Goal: Information Seeking & Learning: Compare options

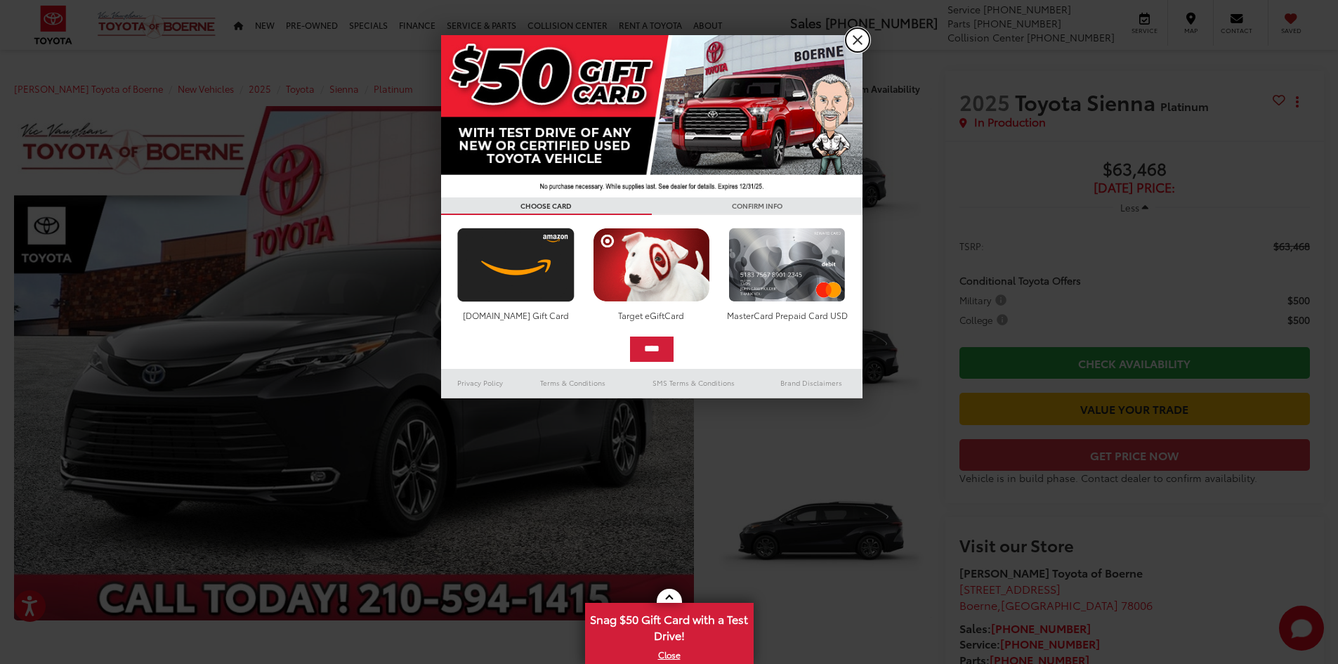
click at [854, 39] on link "X" at bounding box center [857, 40] width 24 height 24
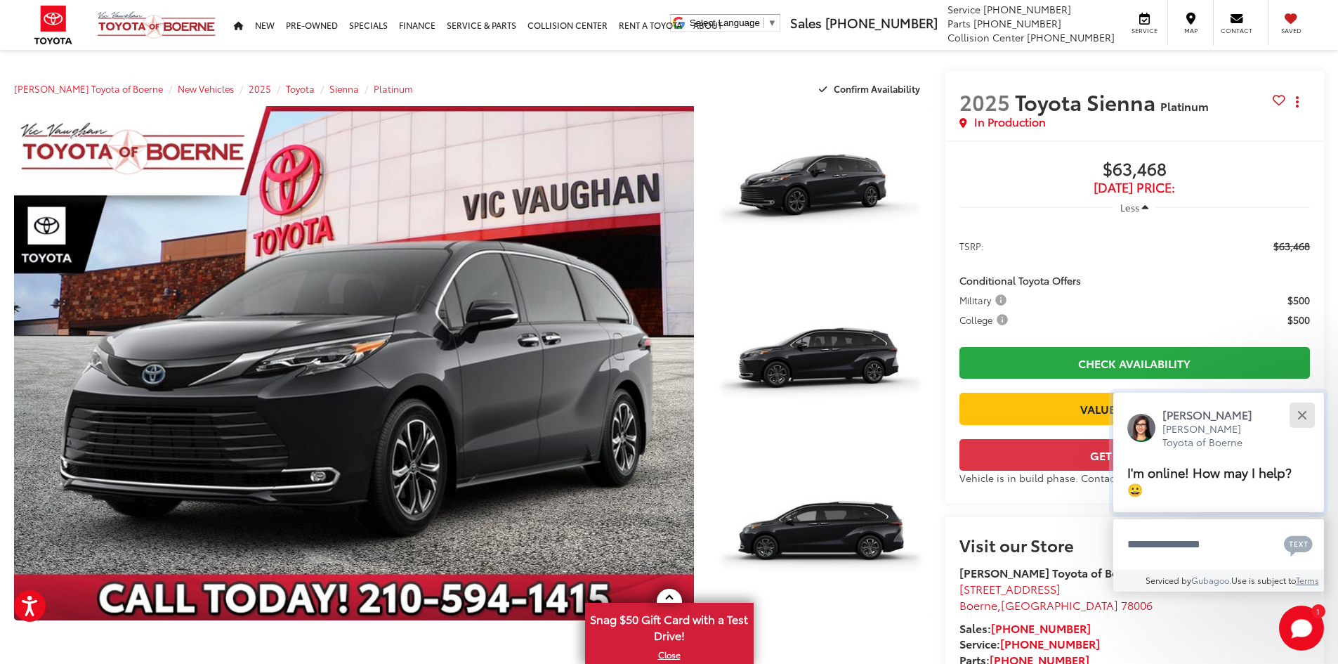
click at [1299, 414] on button "Close" at bounding box center [1301, 415] width 30 height 30
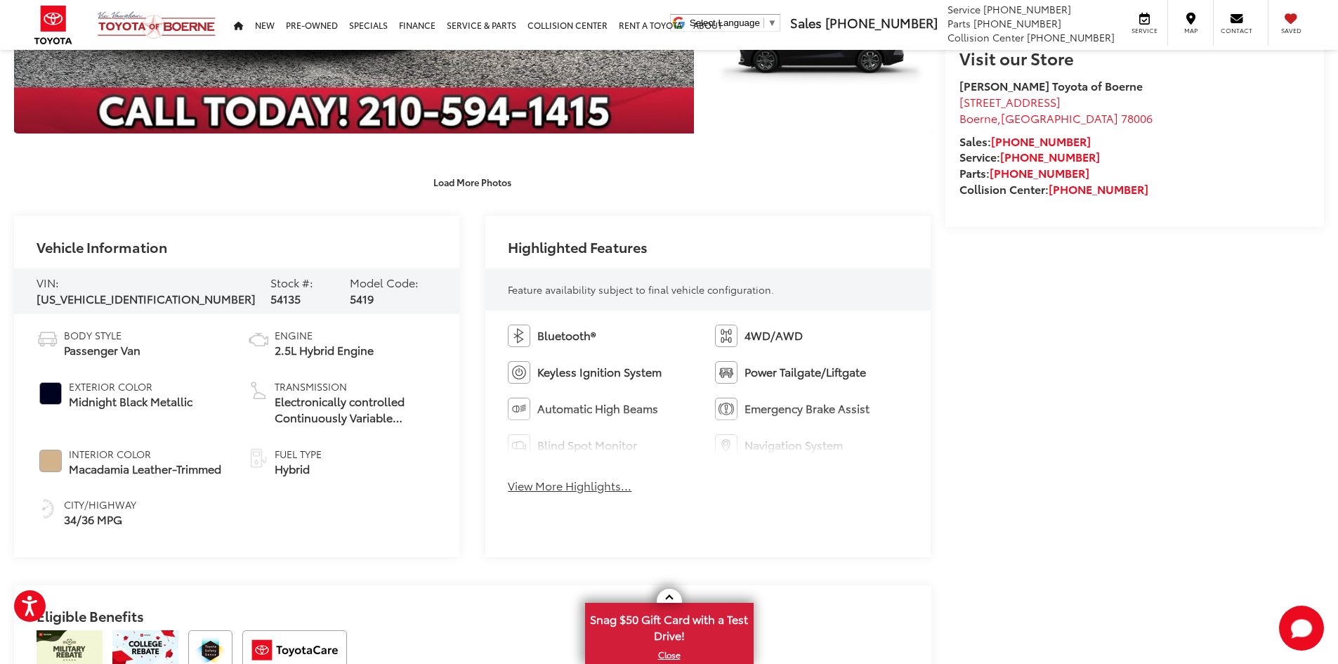
scroll to position [492, 0]
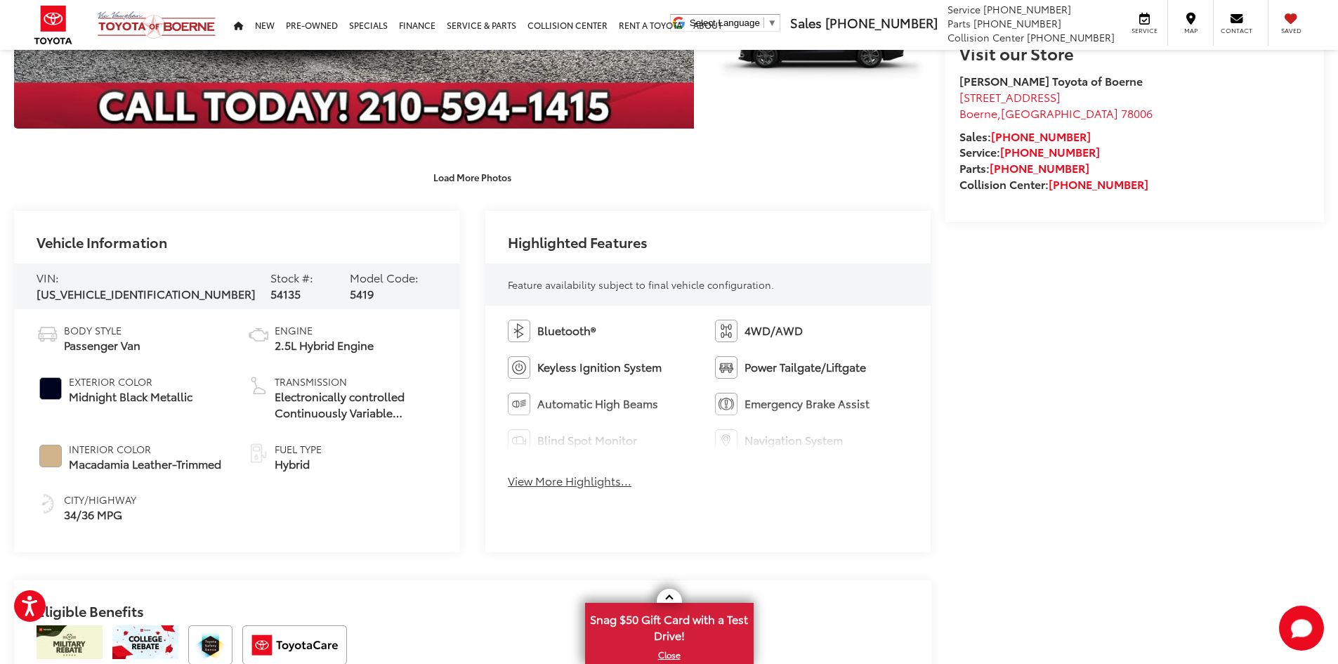
click at [548, 477] on button "View More Highlights..." at bounding box center [570, 481] width 124 height 16
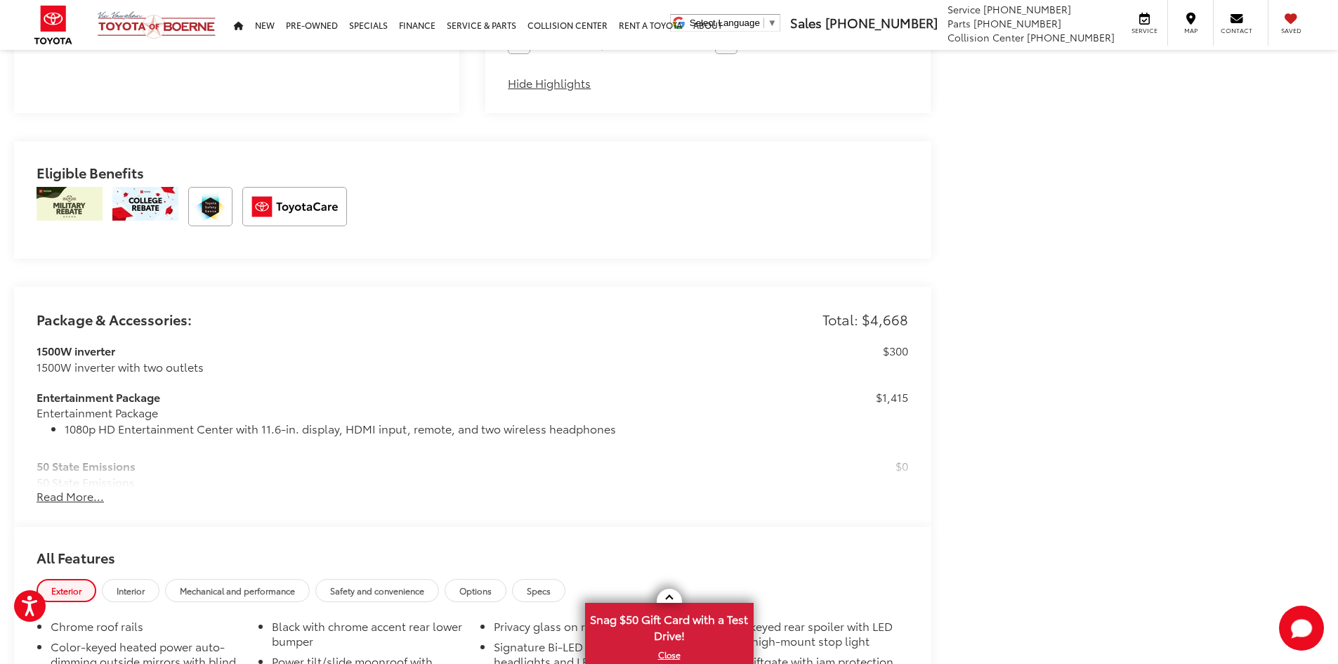
scroll to position [1053, 0]
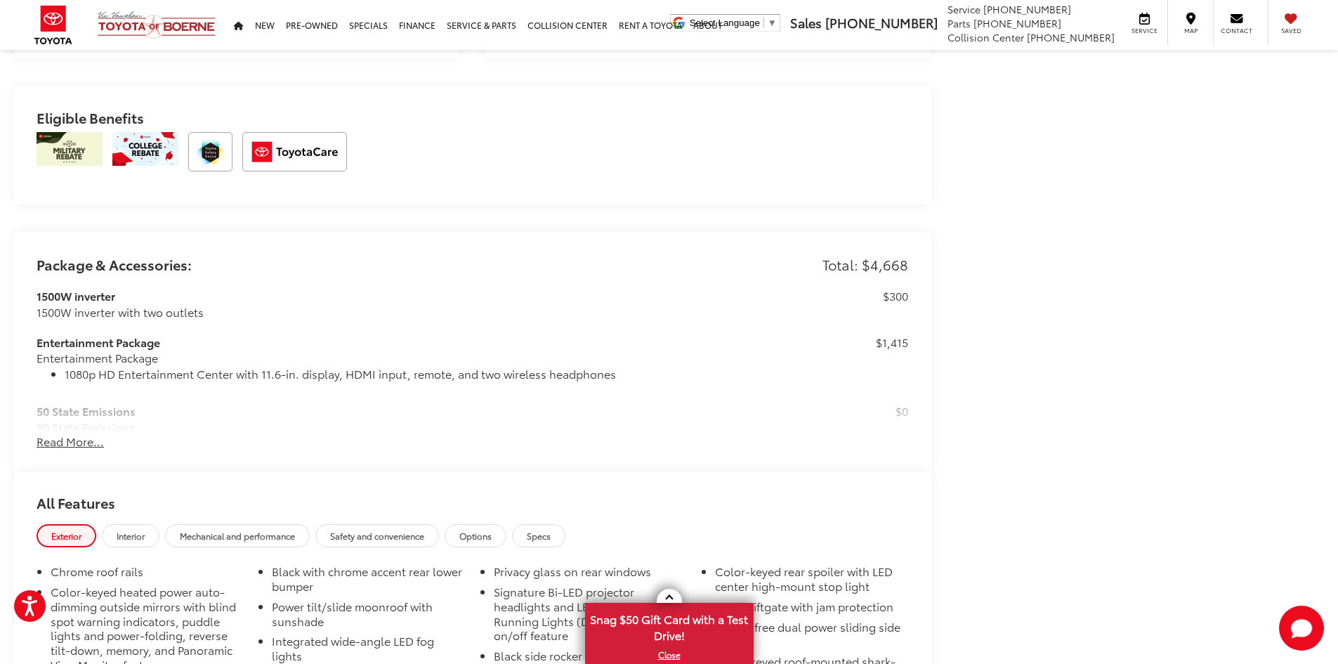
click at [72, 444] on button "Read More..." at bounding box center [70, 441] width 67 height 16
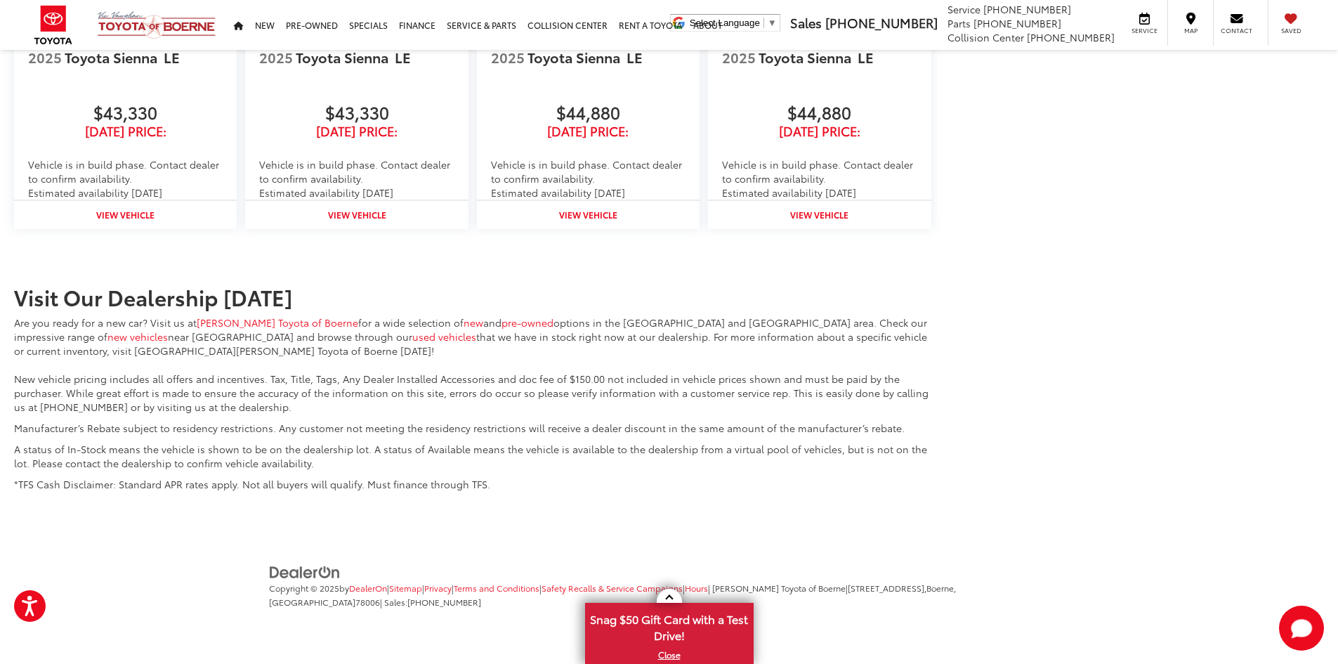
scroll to position [2924, 0]
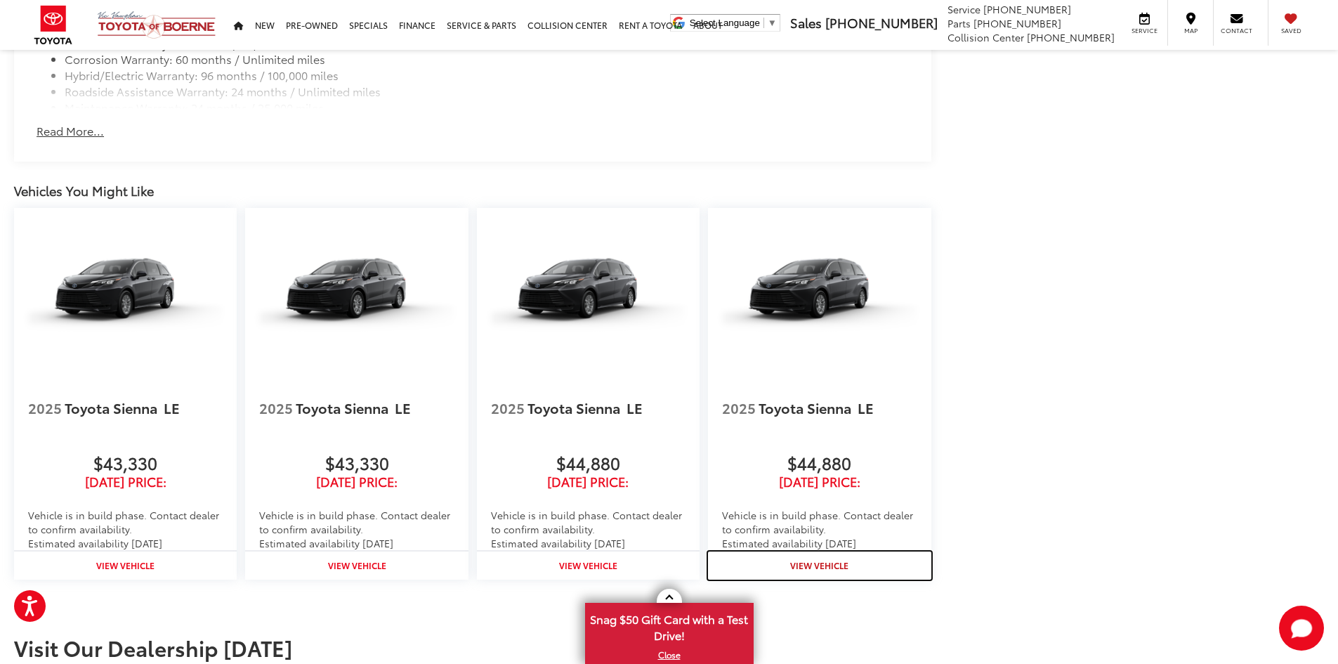
click at [819, 565] on strong "View Vehicle" at bounding box center [819, 565] width 58 height 12
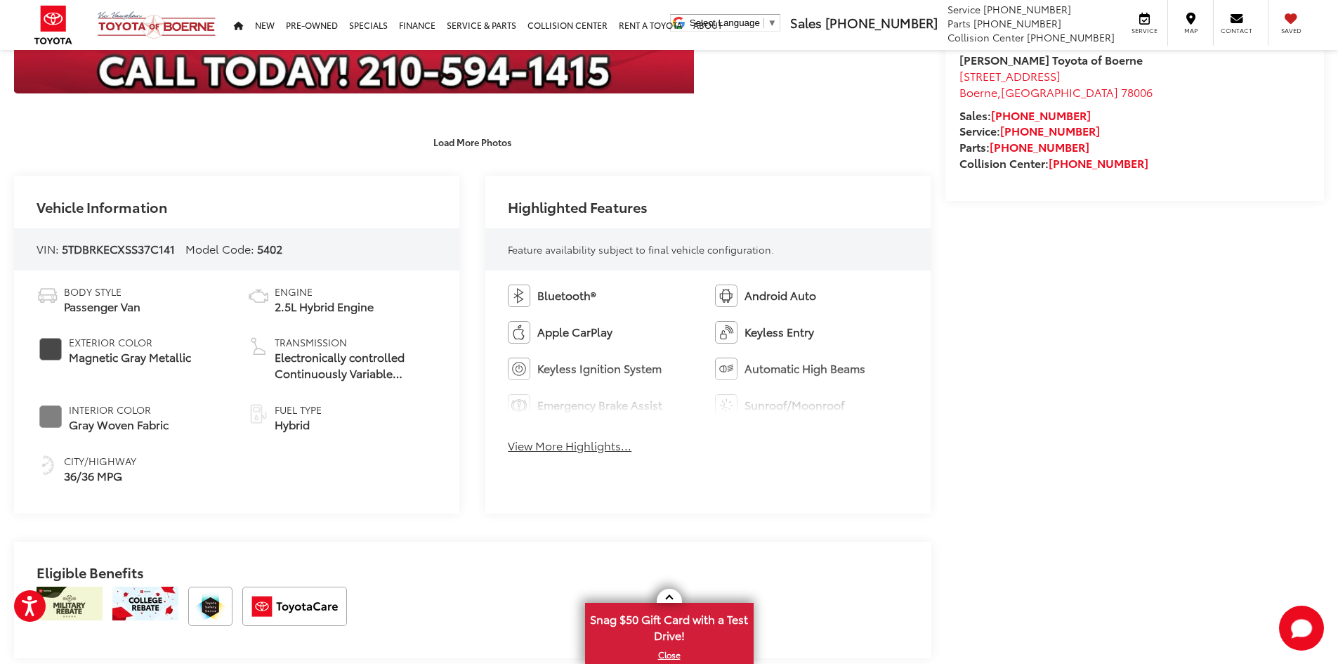
scroll to position [562, 0]
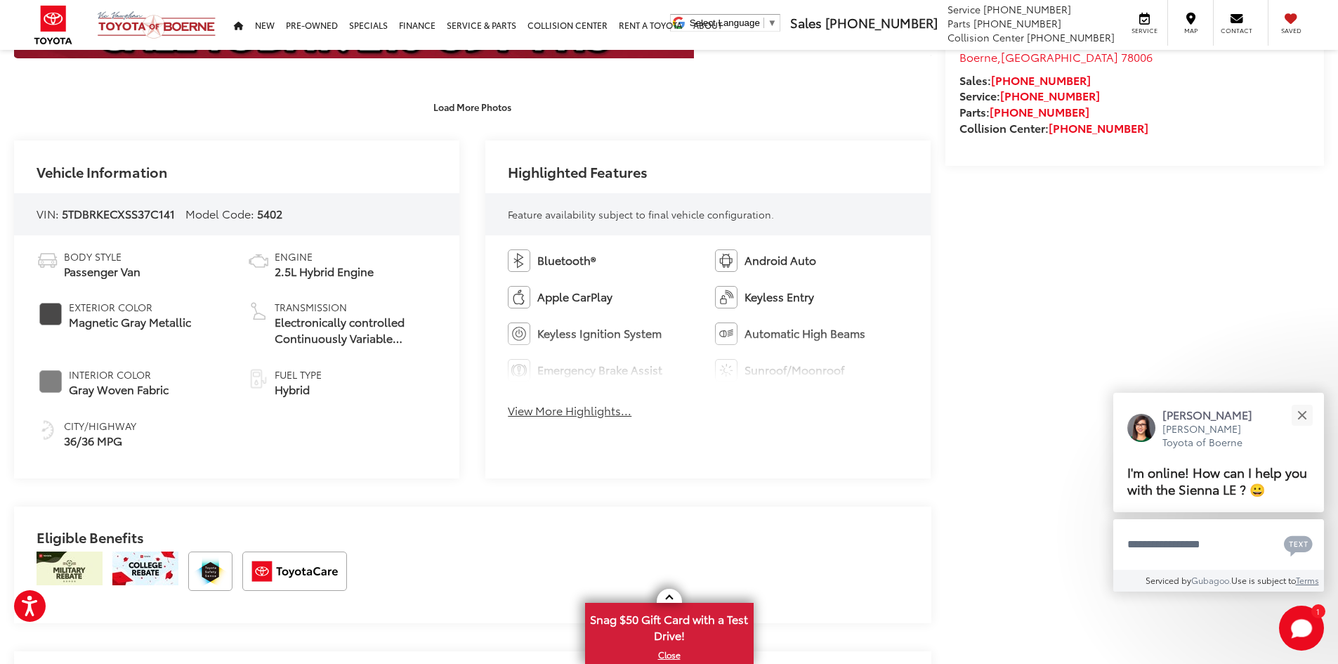
click at [582, 411] on button "View More Highlights..." at bounding box center [570, 410] width 124 height 16
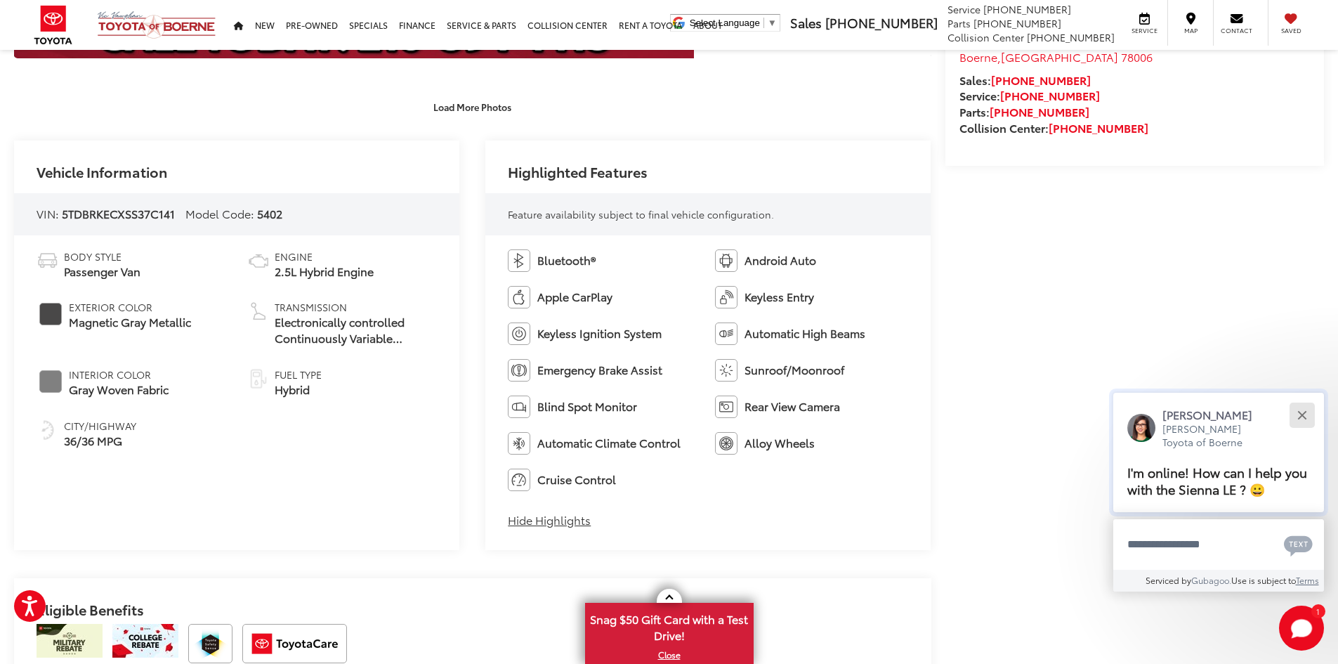
click at [1314, 409] on button "Close" at bounding box center [1301, 415] width 30 height 30
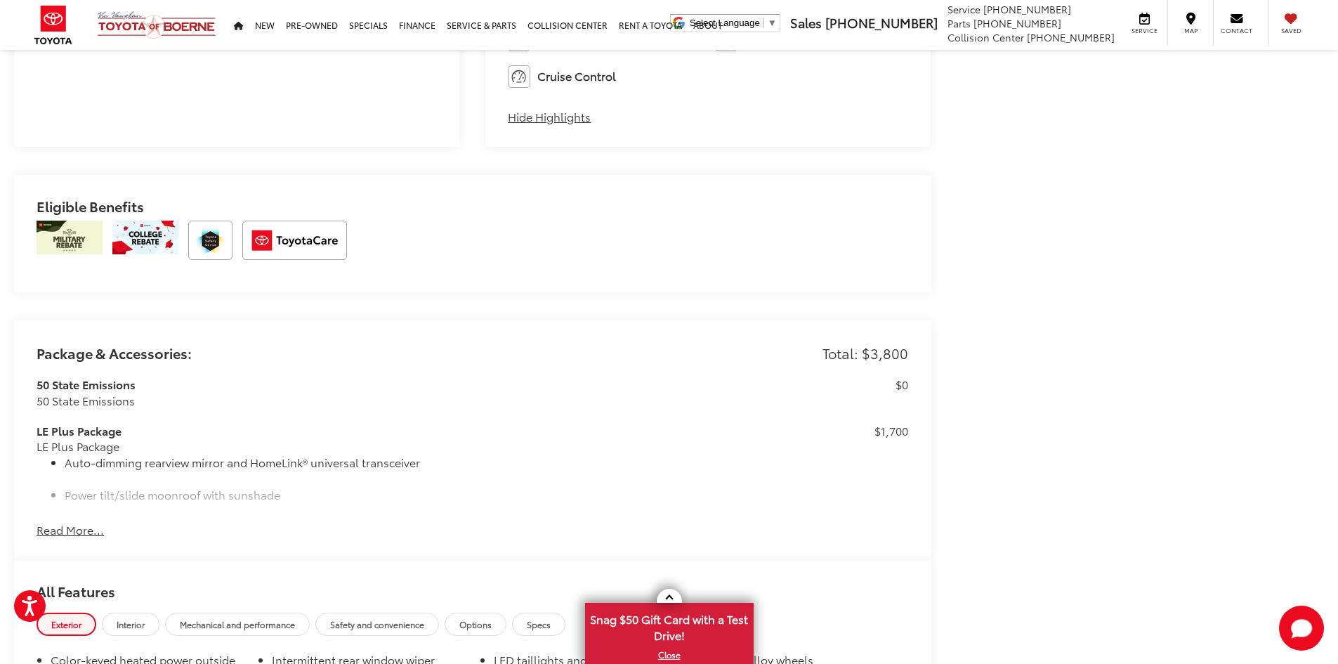
scroll to position [983, 0]
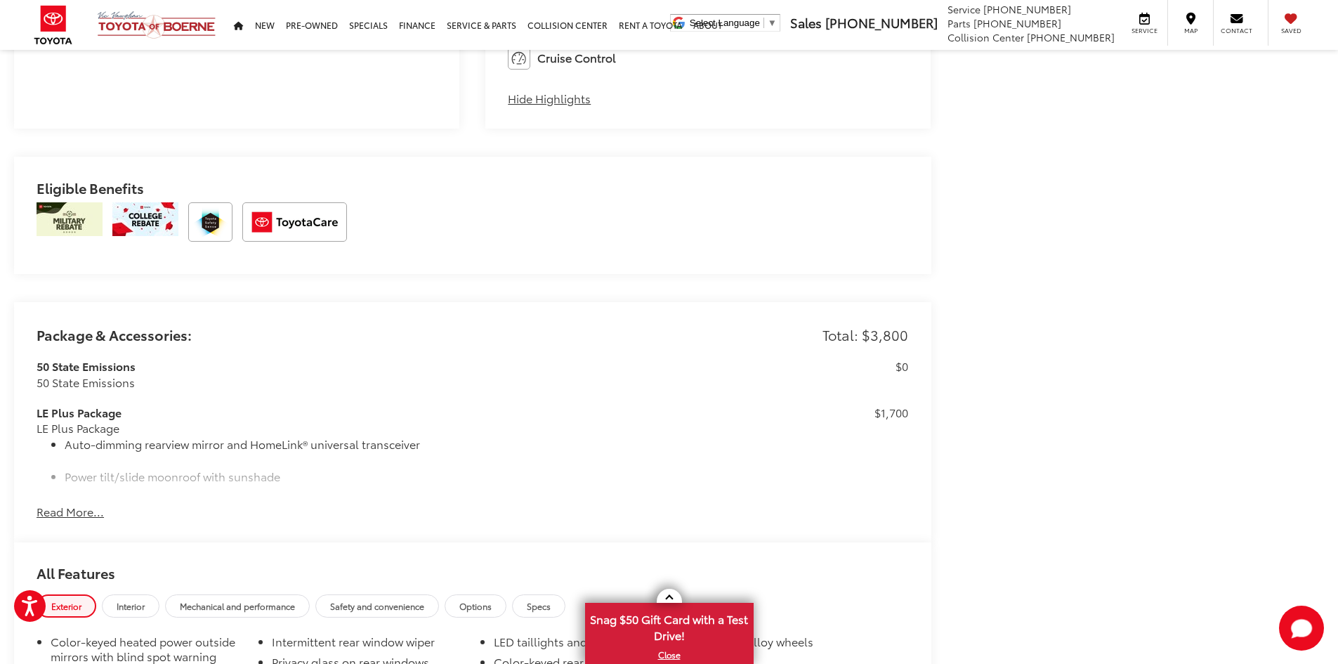
click at [64, 509] on button "Read More..." at bounding box center [70, 511] width 67 height 16
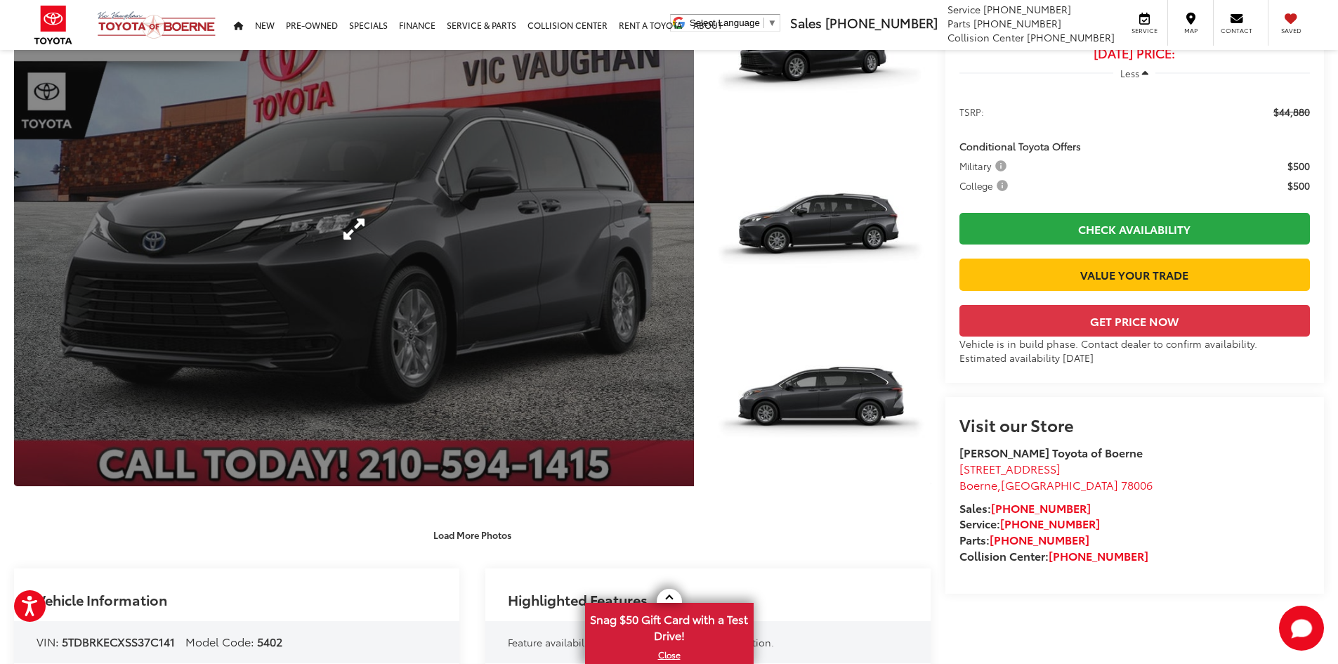
scroll to position [0, 0]
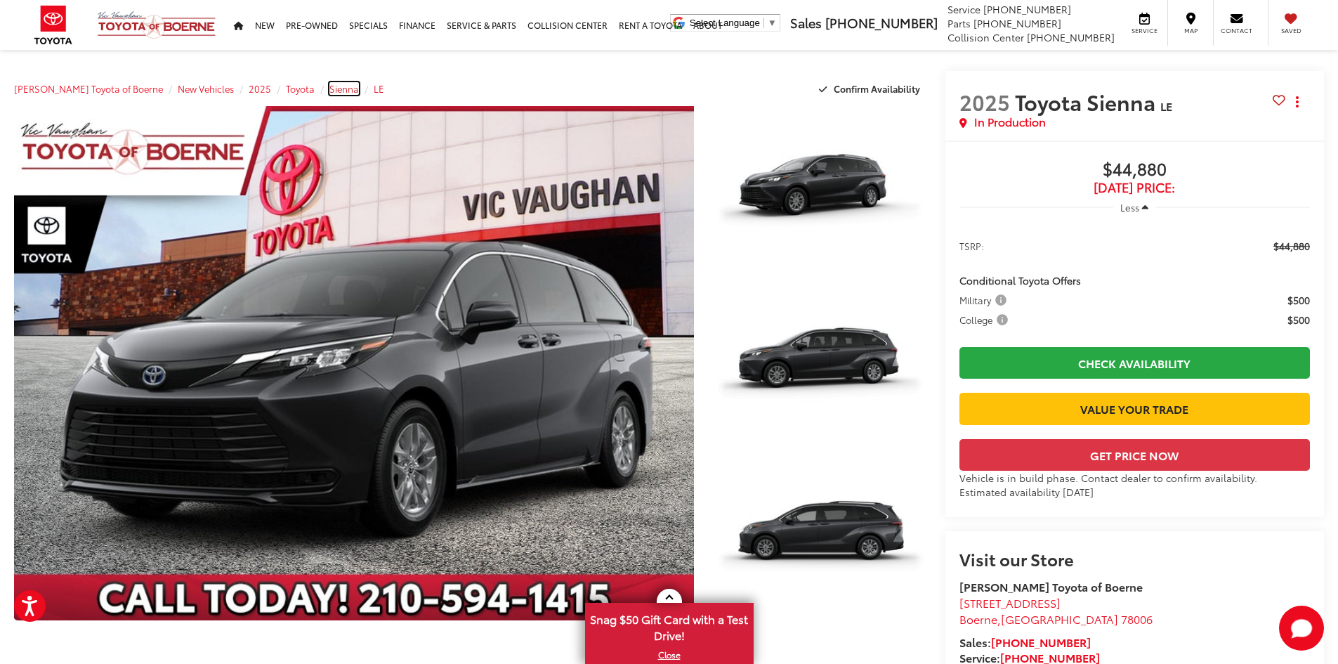
click at [330, 93] on span "Sienna" at bounding box center [343, 88] width 29 height 13
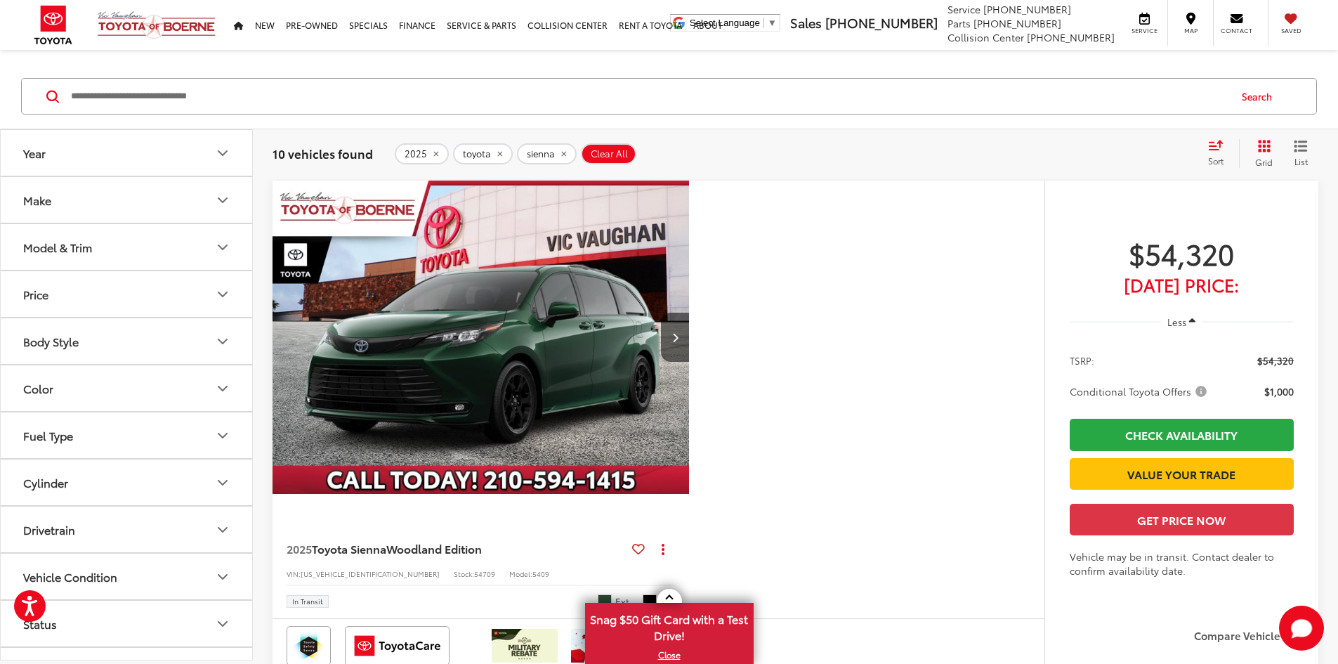
scroll to position [140, 0]
click at [183, 246] on button "Model & Trim" at bounding box center [127, 248] width 253 height 46
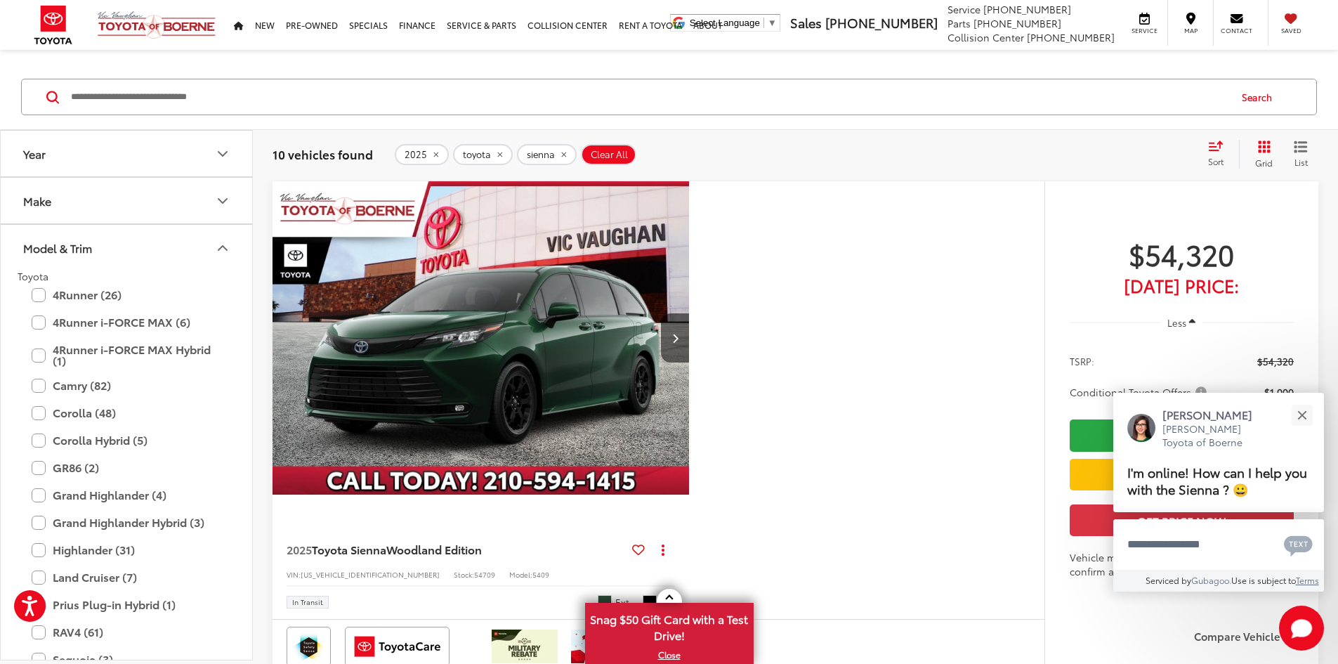
click at [217, 251] on icon "Model & Trim" at bounding box center [222, 247] width 17 height 17
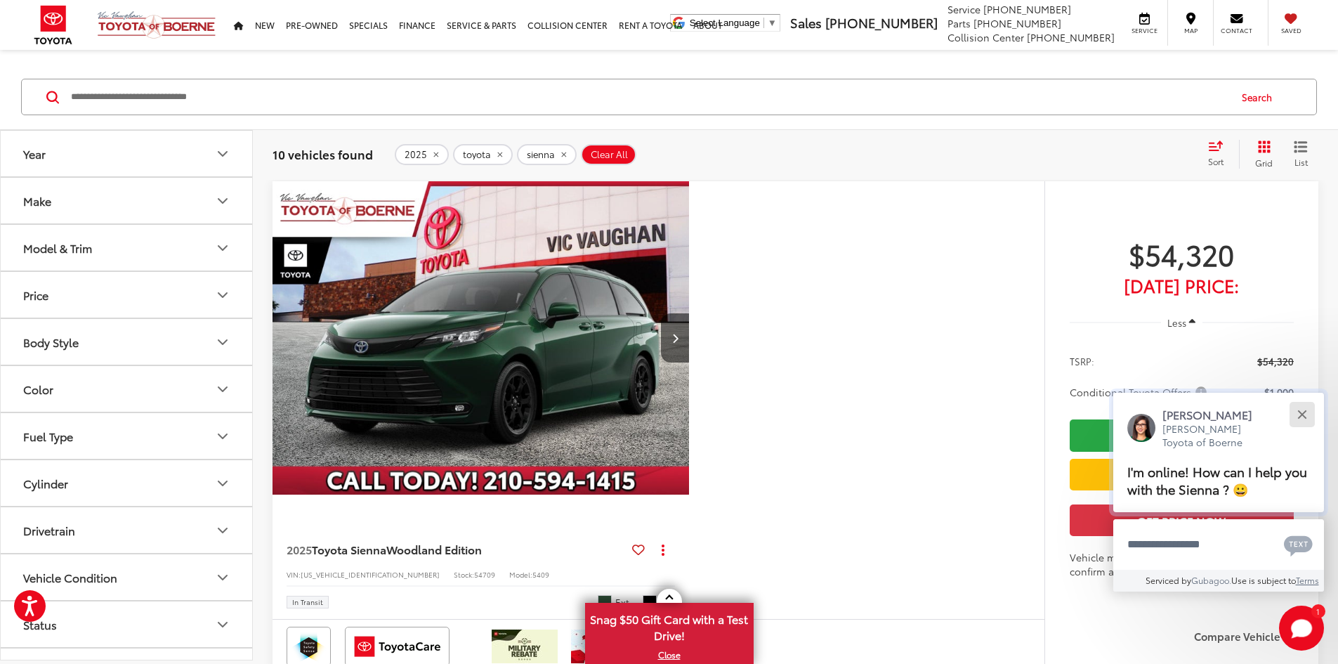
click at [1299, 414] on div "Close" at bounding box center [1301, 414] width 9 height 9
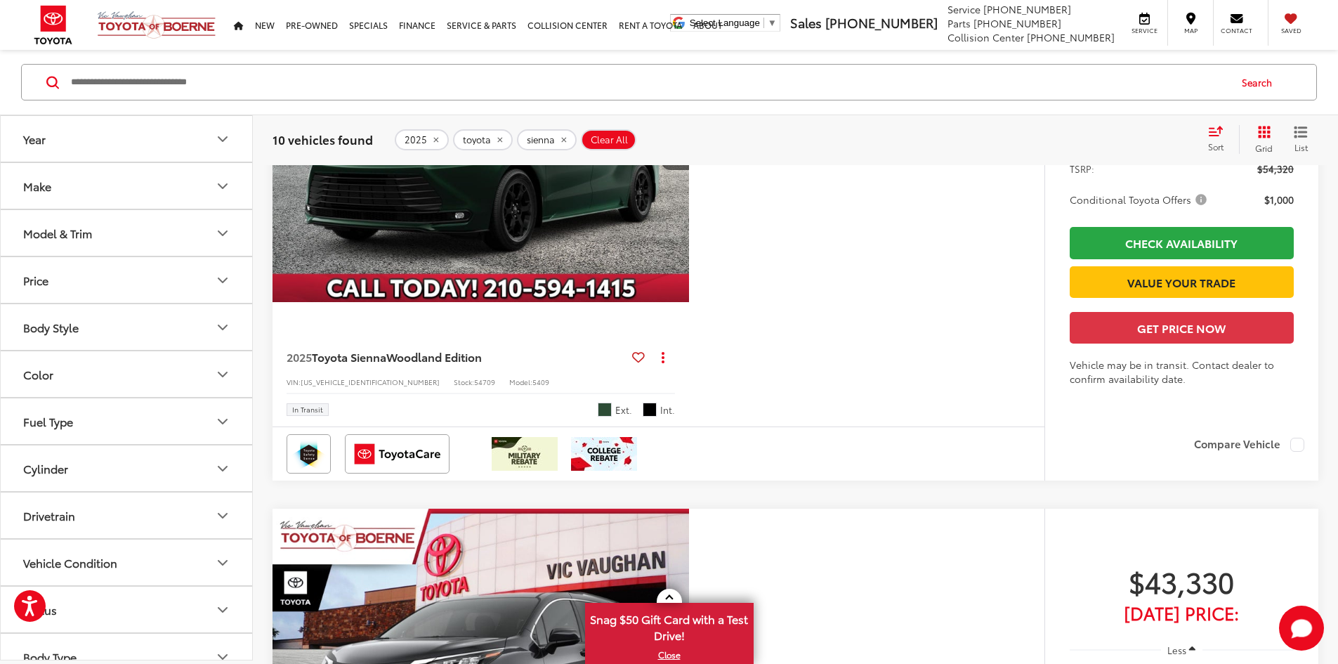
scroll to position [631, 0]
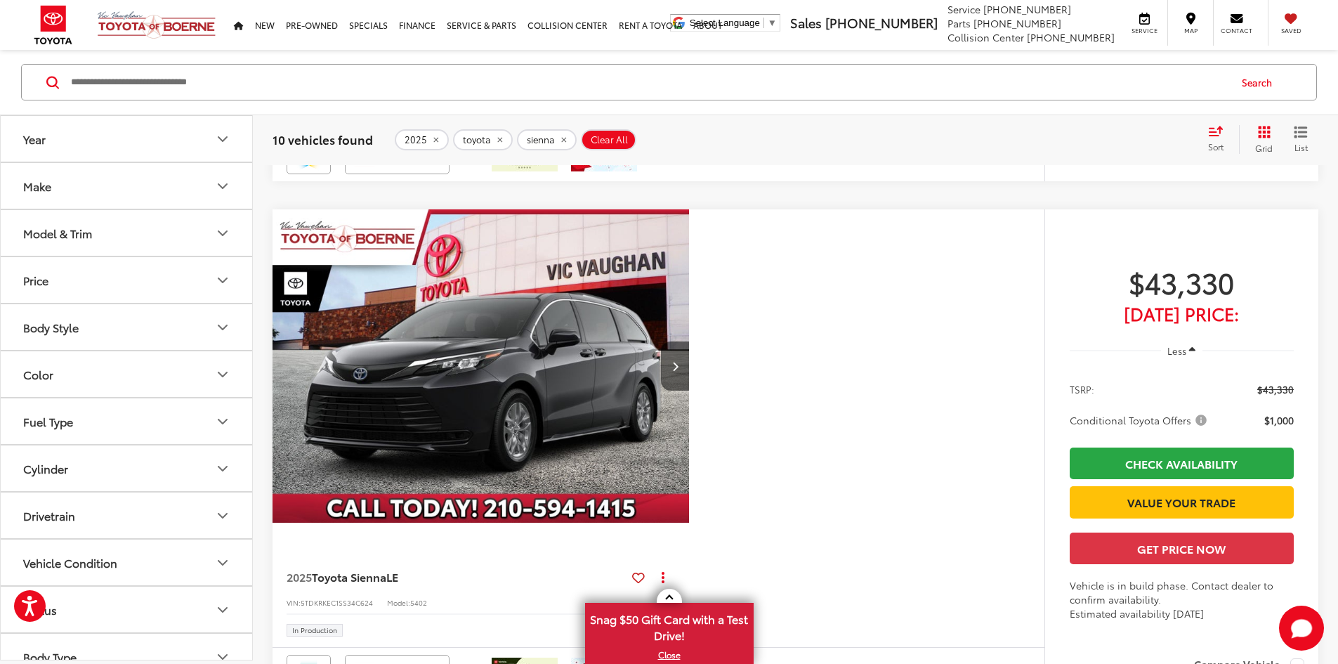
click at [197, 382] on button "Color" at bounding box center [127, 374] width 253 height 46
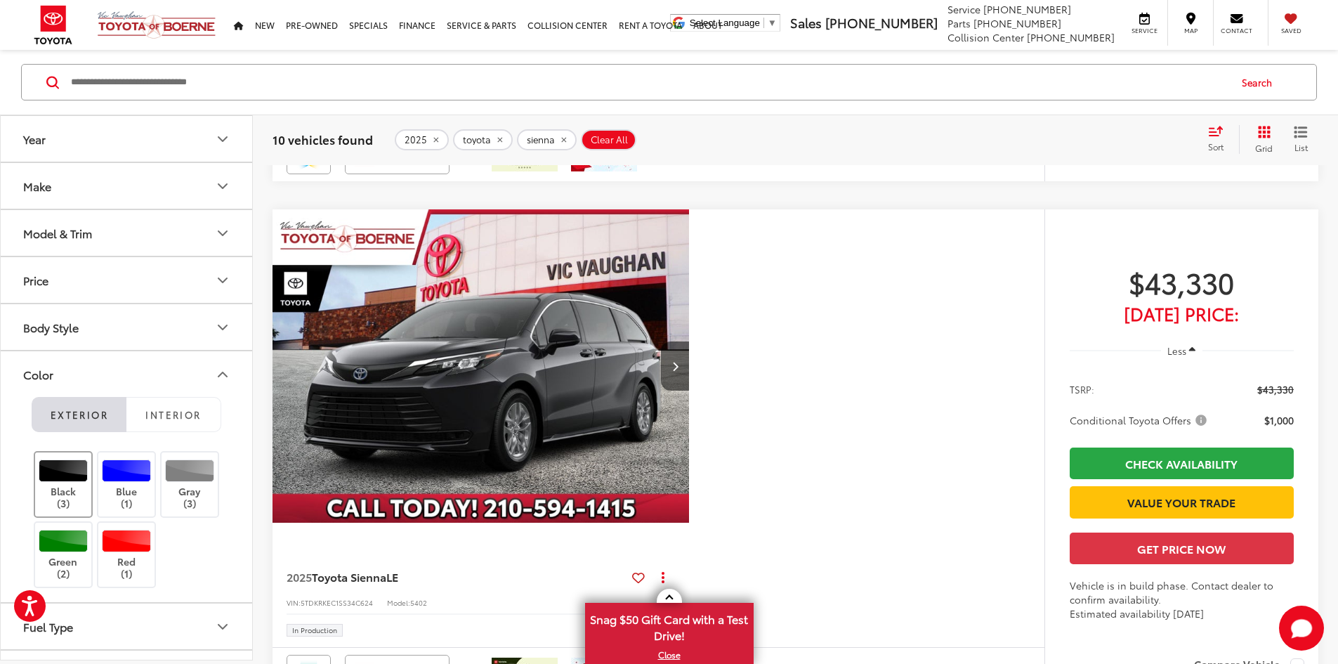
click at [74, 471] on div at bounding box center [64, 470] width 50 height 22
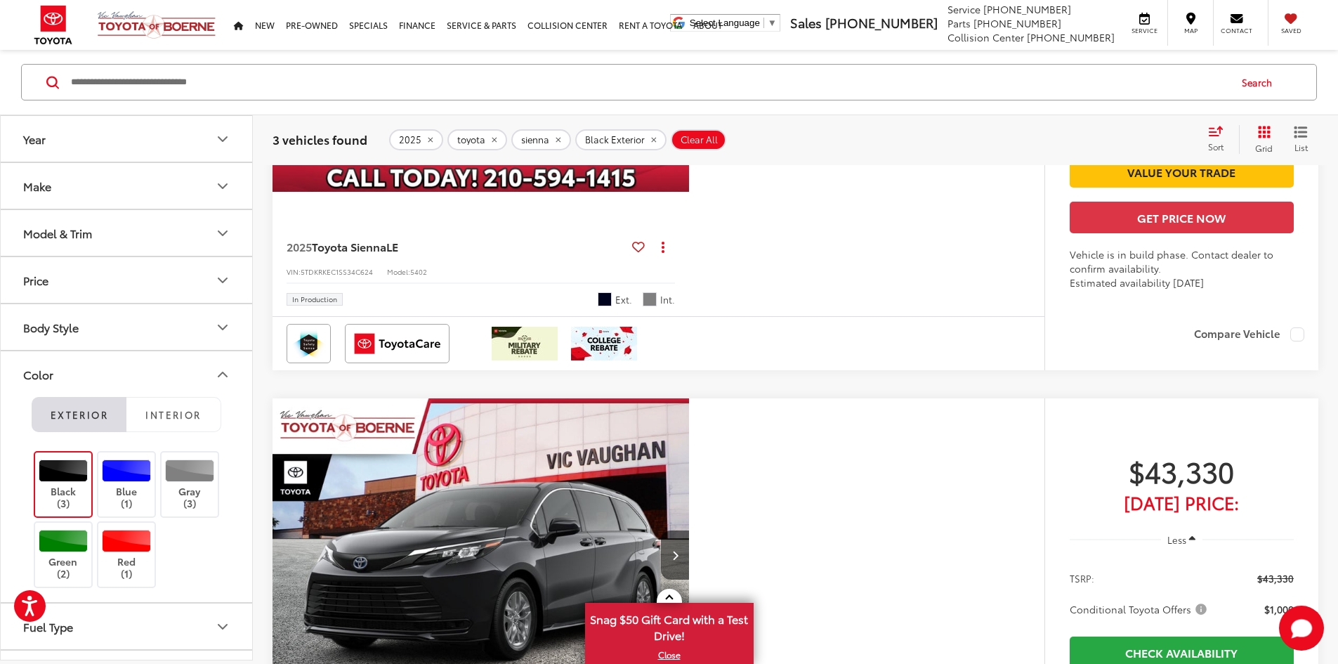
scroll to position [436, 0]
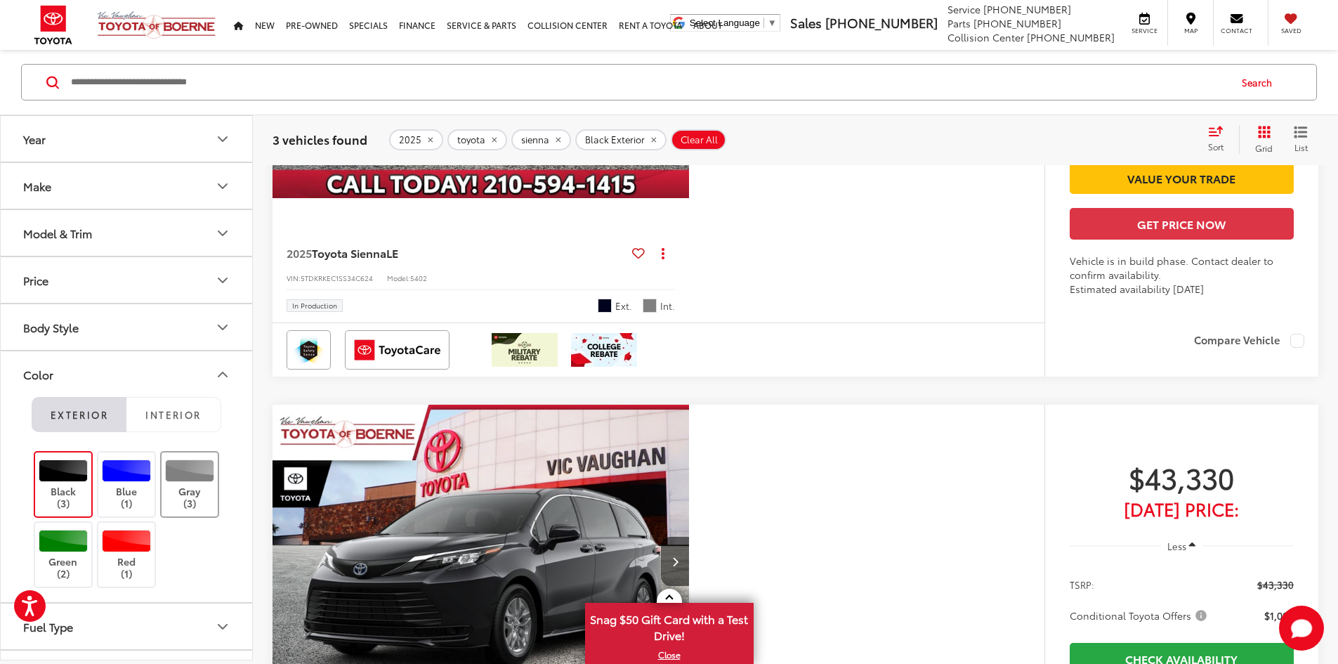
click at [192, 475] on div at bounding box center [190, 470] width 50 height 22
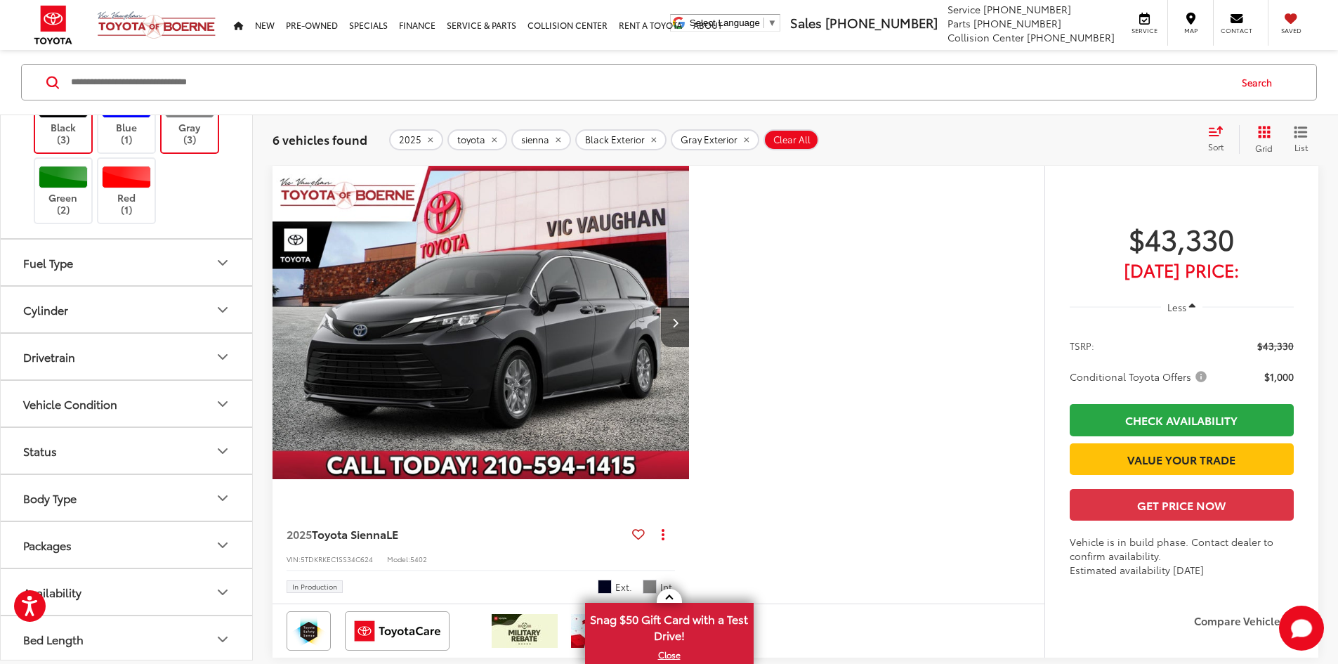
scroll to position [367, 0]
click at [210, 433] on button "Status" at bounding box center [127, 448] width 253 height 46
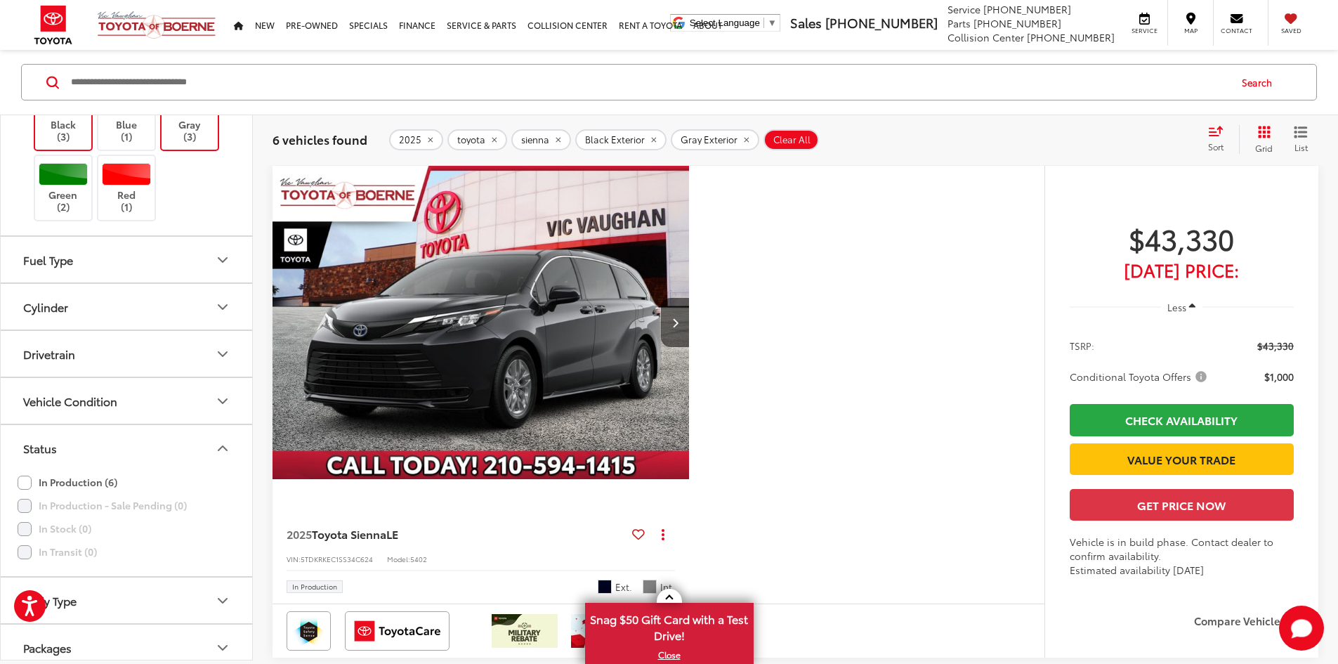
click at [210, 433] on button "Status" at bounding box center [127, 448] width 253 height 46
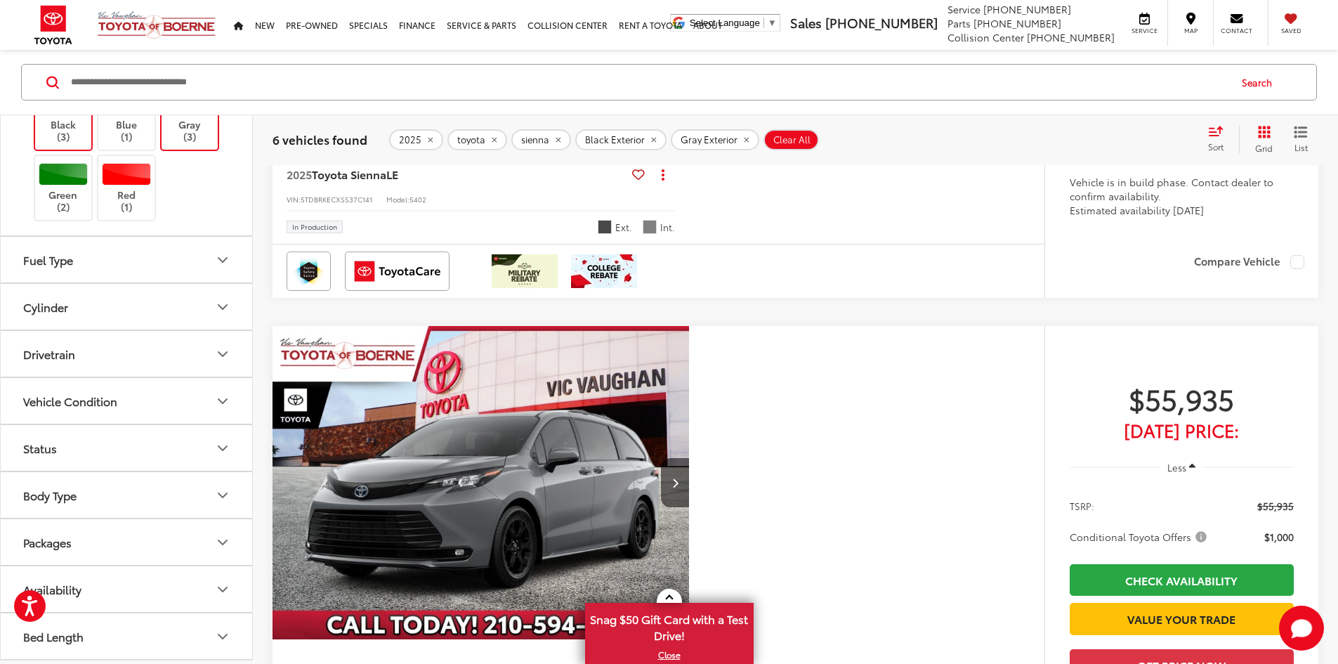
scroll to position [2121, 0]
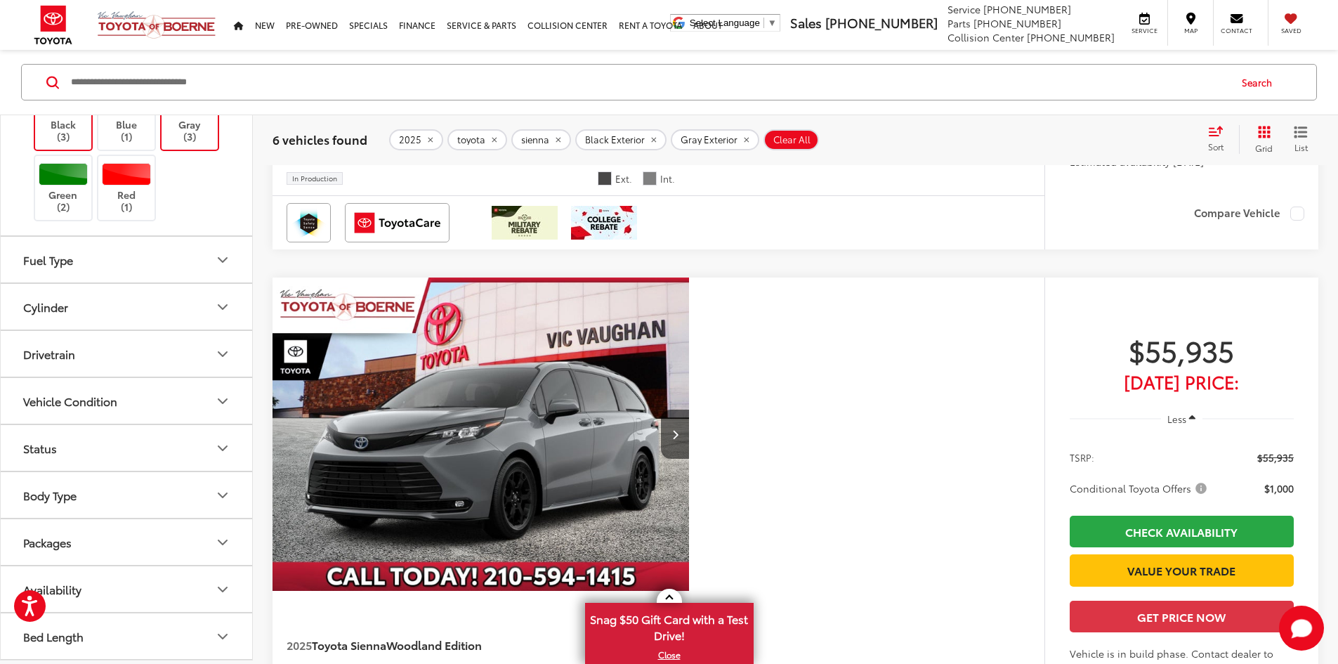
click at [191, 532] on button "Packages" at bounding box center [127, 542] width 253 height 46
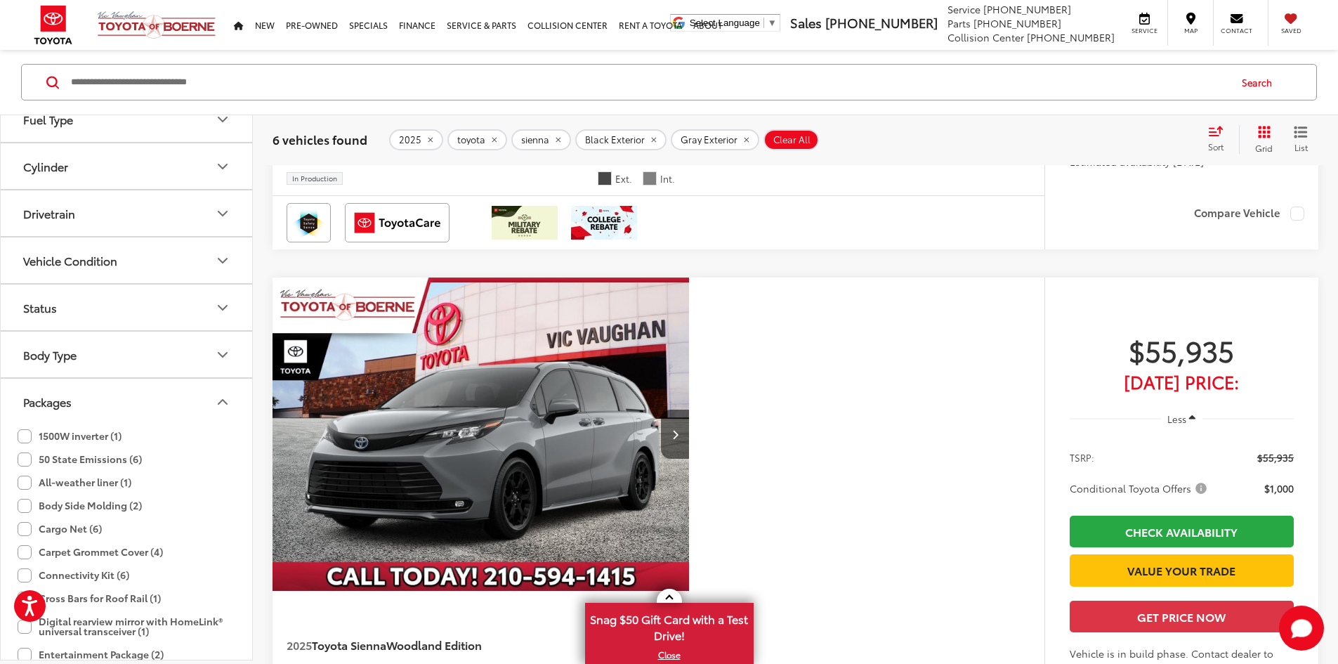
click at [197, 407] on button "Packages" at bounding box center [127, 401] width 253 height 46
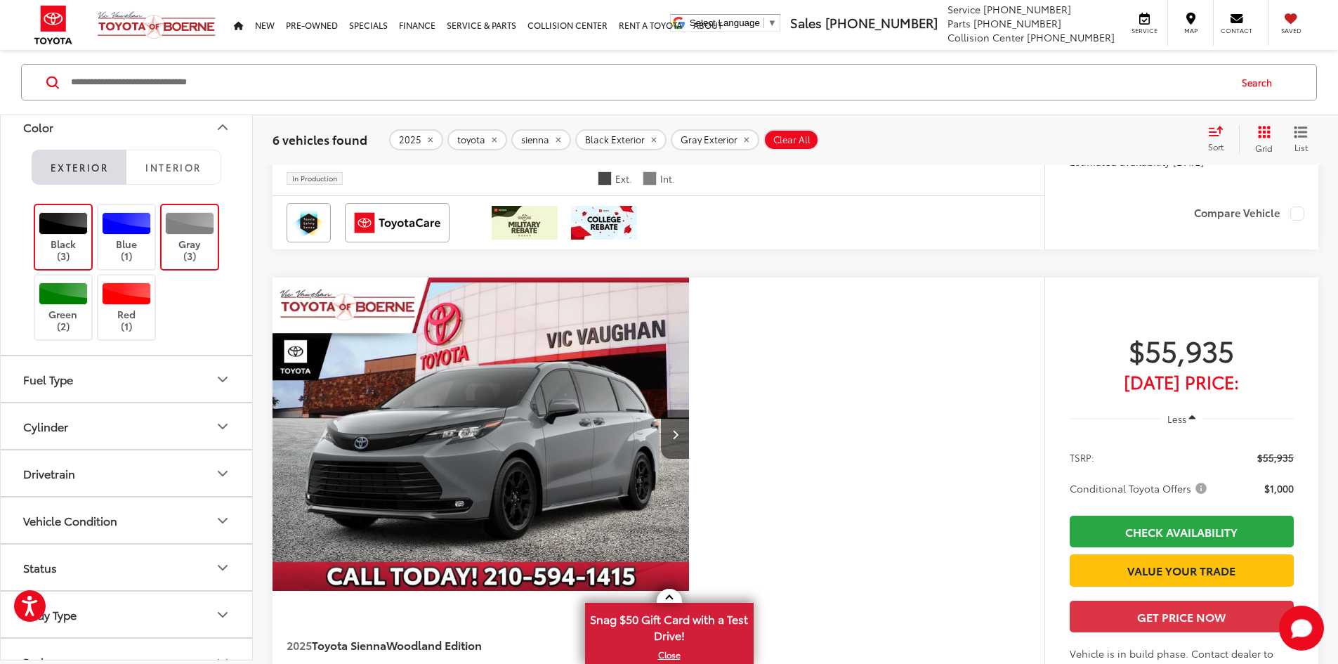
scroll to position [86, 0]
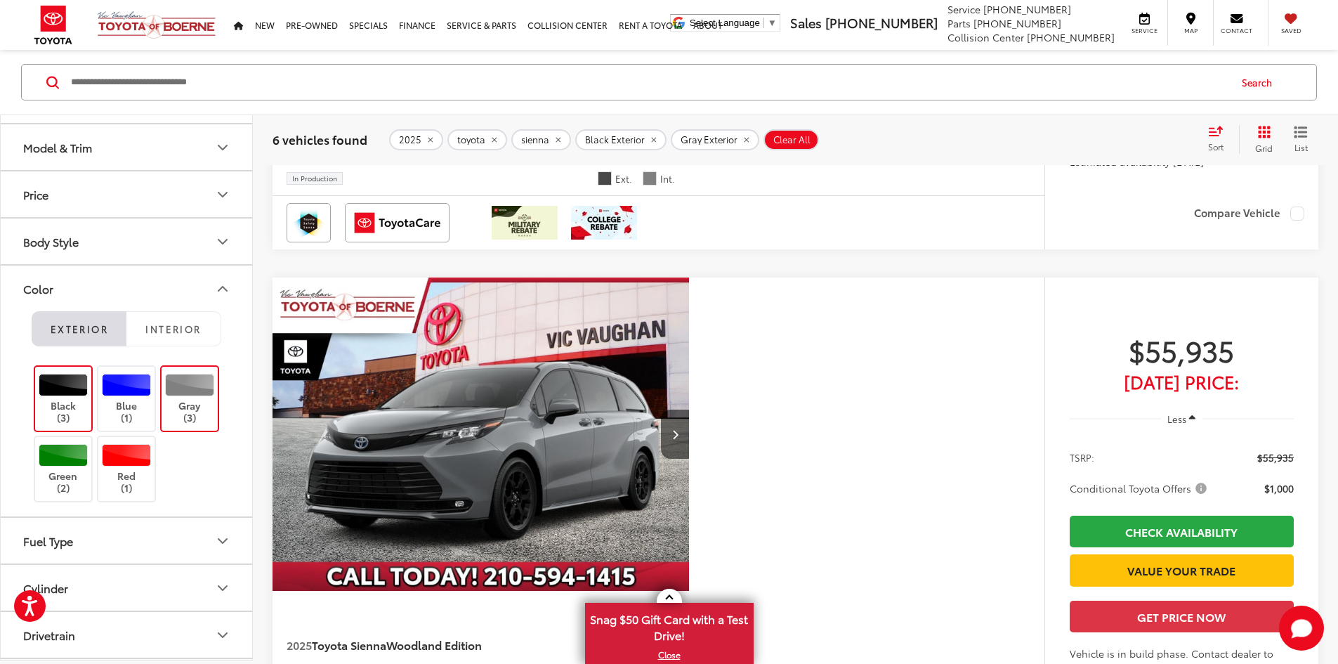
click at [190, 377] on div at bounding box center [190, 385] width 50 height 22
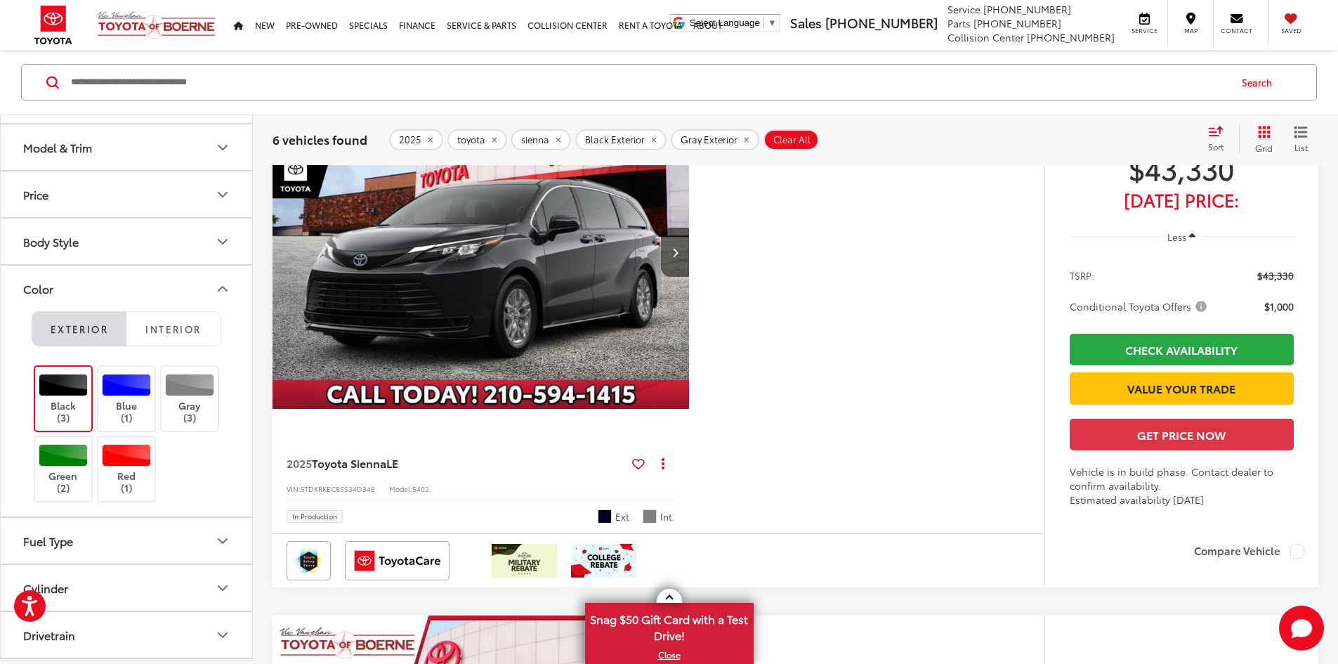
click at [78, 390] on div at bounding box center [64, 385] width 50 height 22
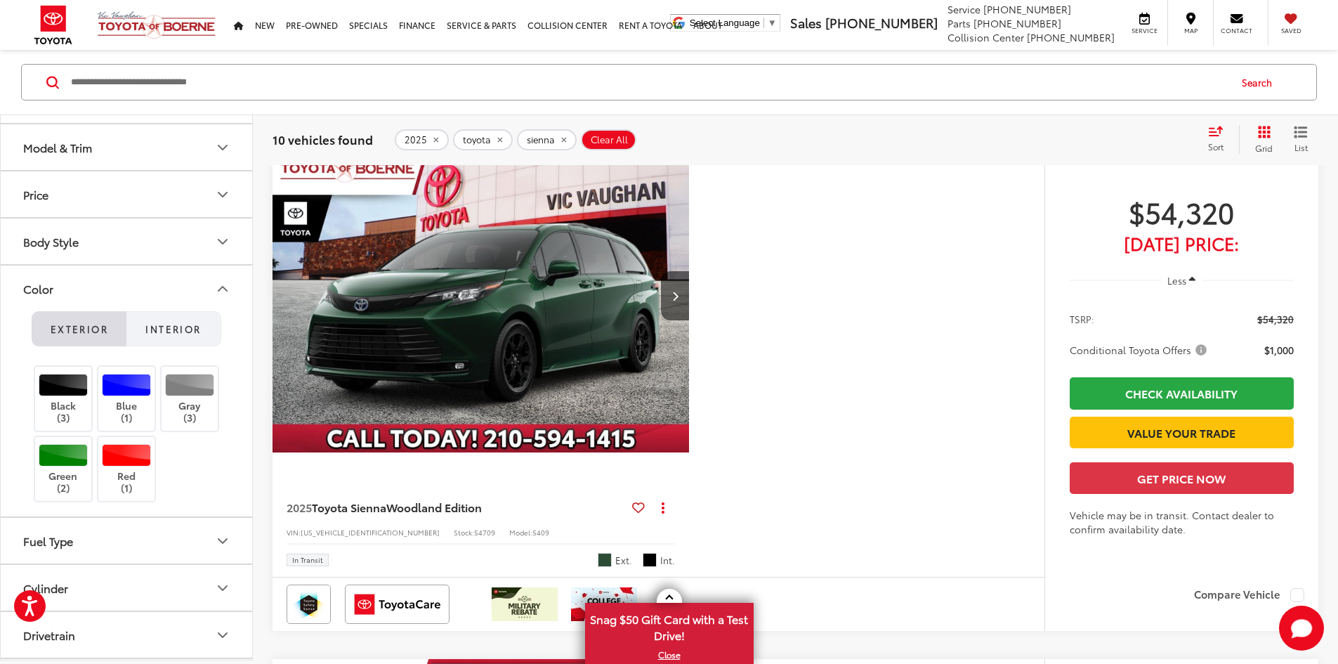
scroll to position [155, 0]
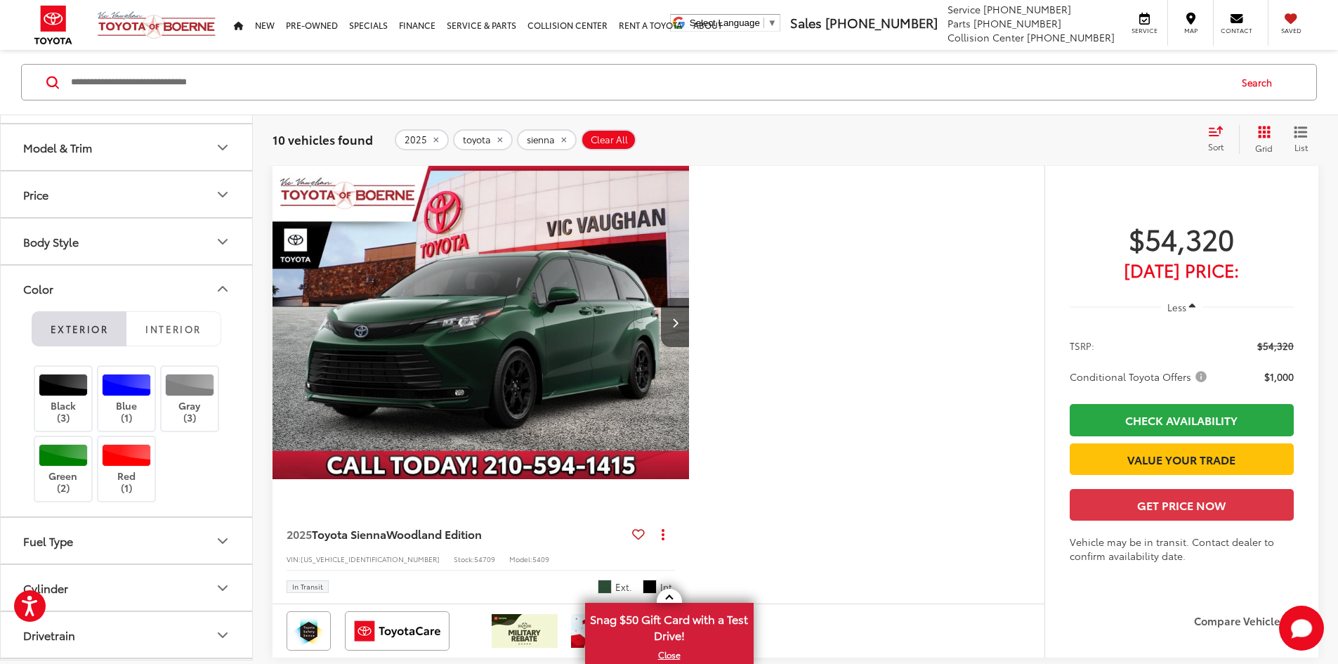
click at [223, 159] on button "Model & Trim" at bounding box center [127, 147] width 253 height 46
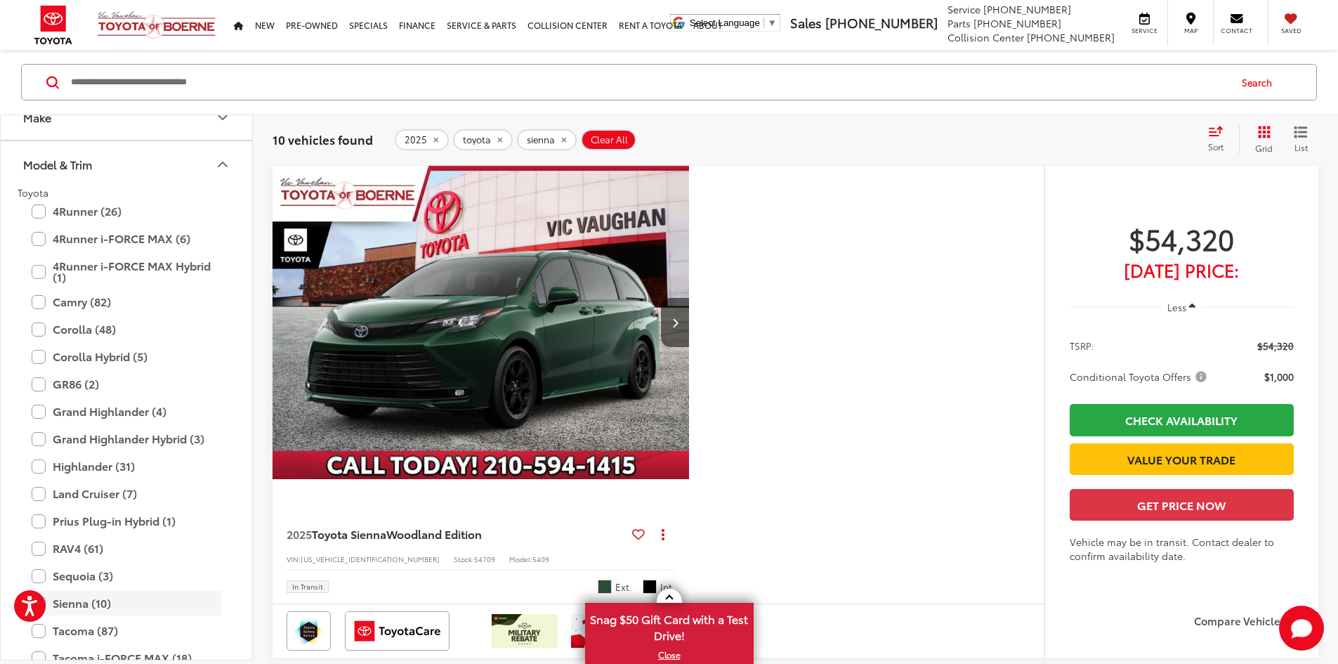
scroll to position [0, 0]
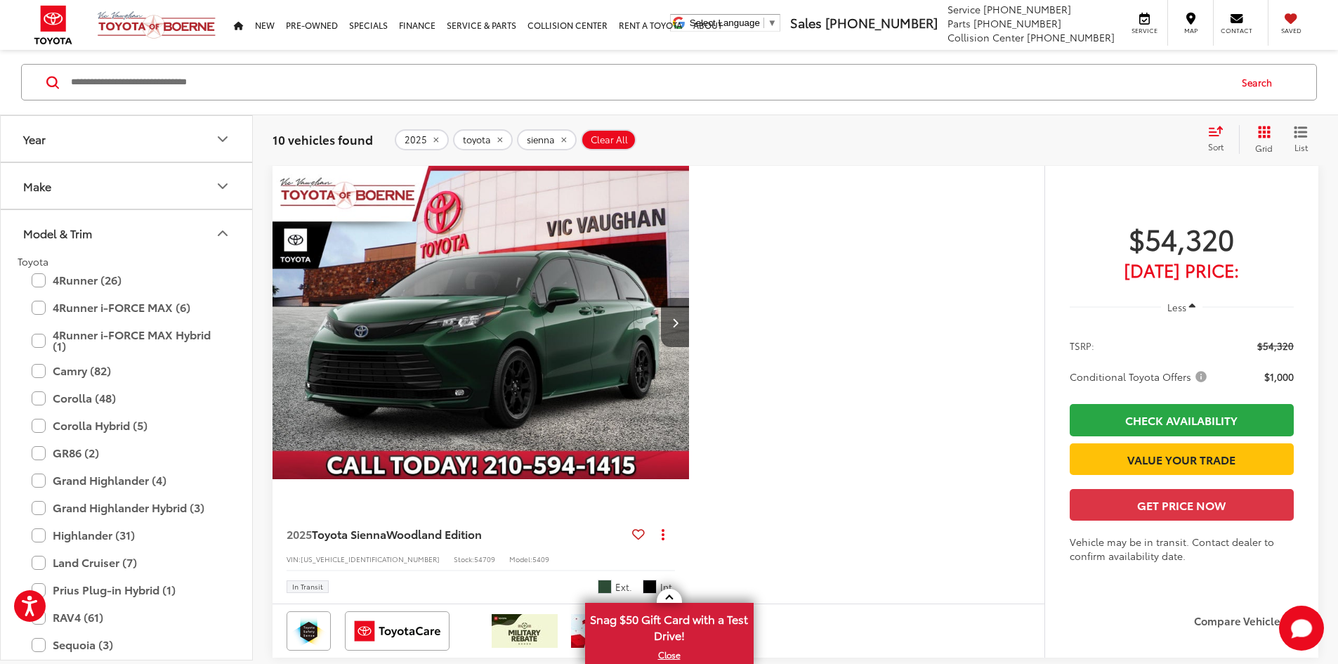
click at [196, 223] on button "Model & Trim" at bounding box center [127, 233] width 253 height 46
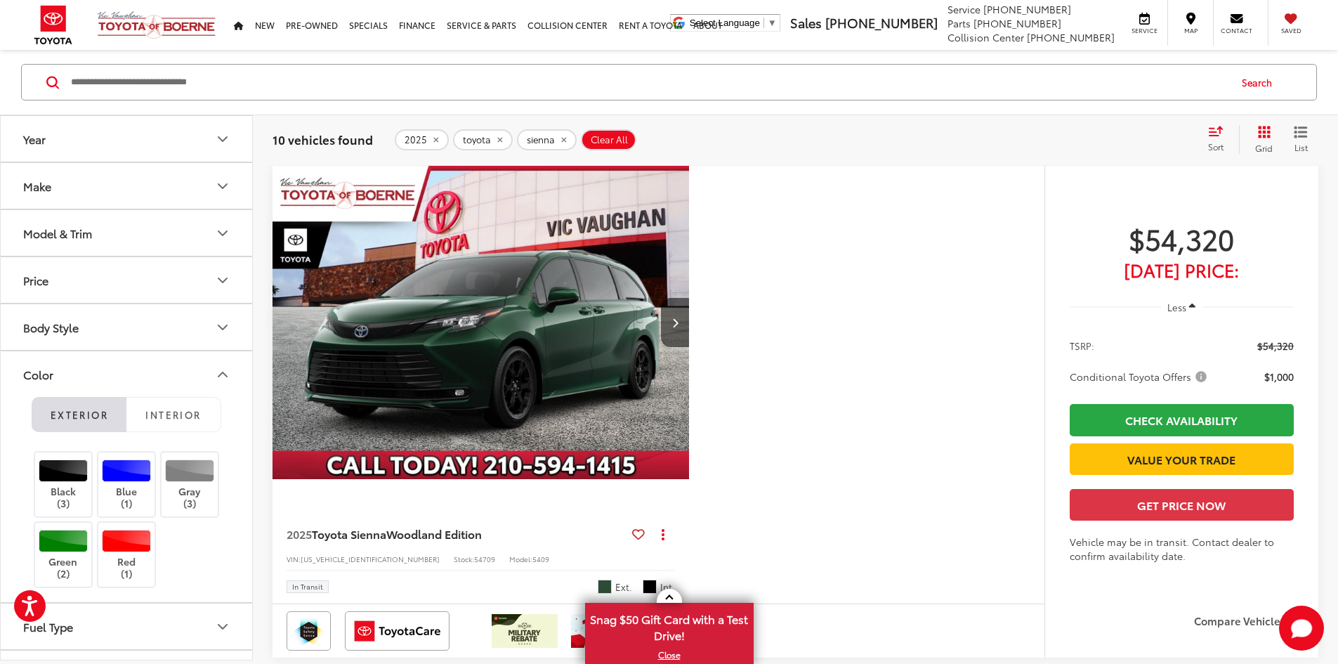
click at [215, 374] on icon "Color" at bounding box center [222, 374] width 17 height 17
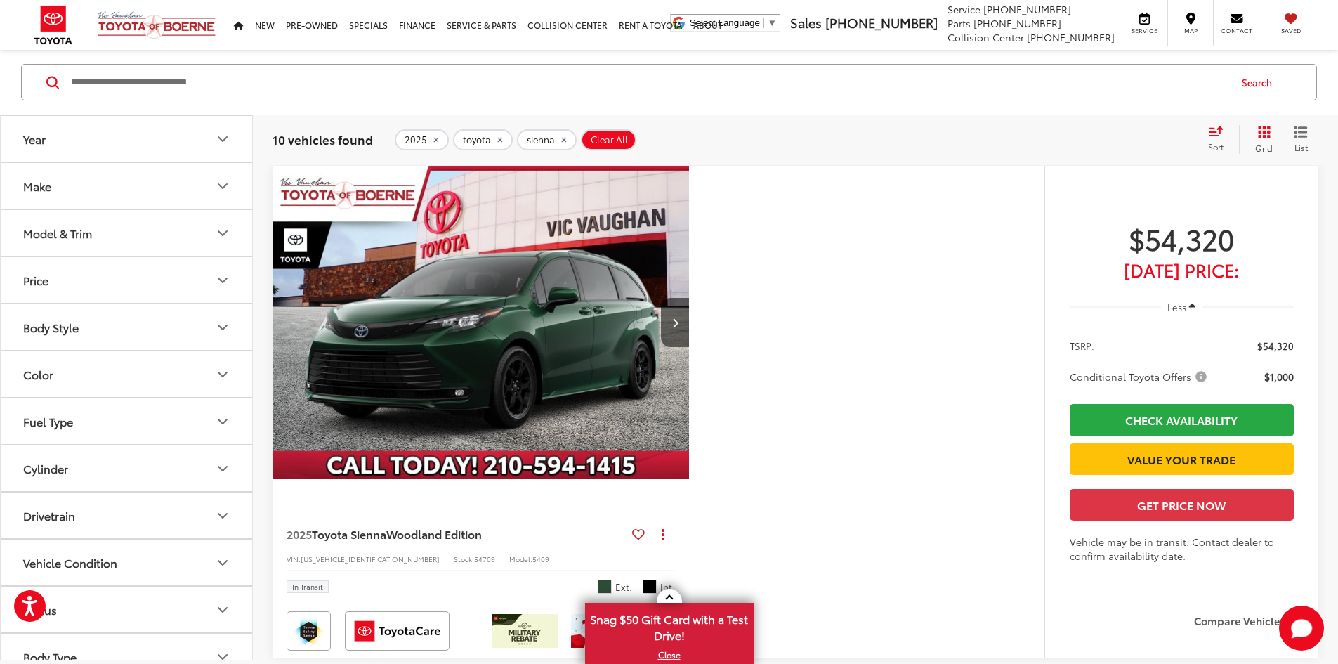
click at [210, 335] on button "Body Style" at bounding box center [127, 327] width 253 height 46
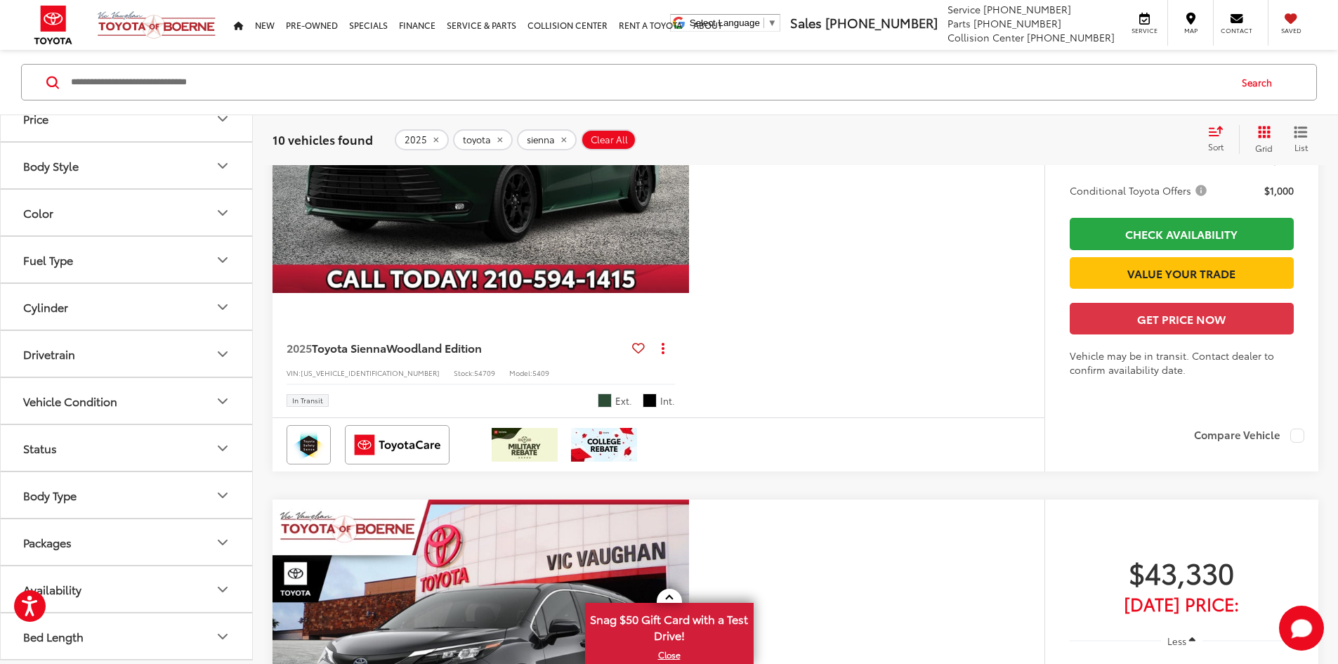
scroll to position [366, 0]
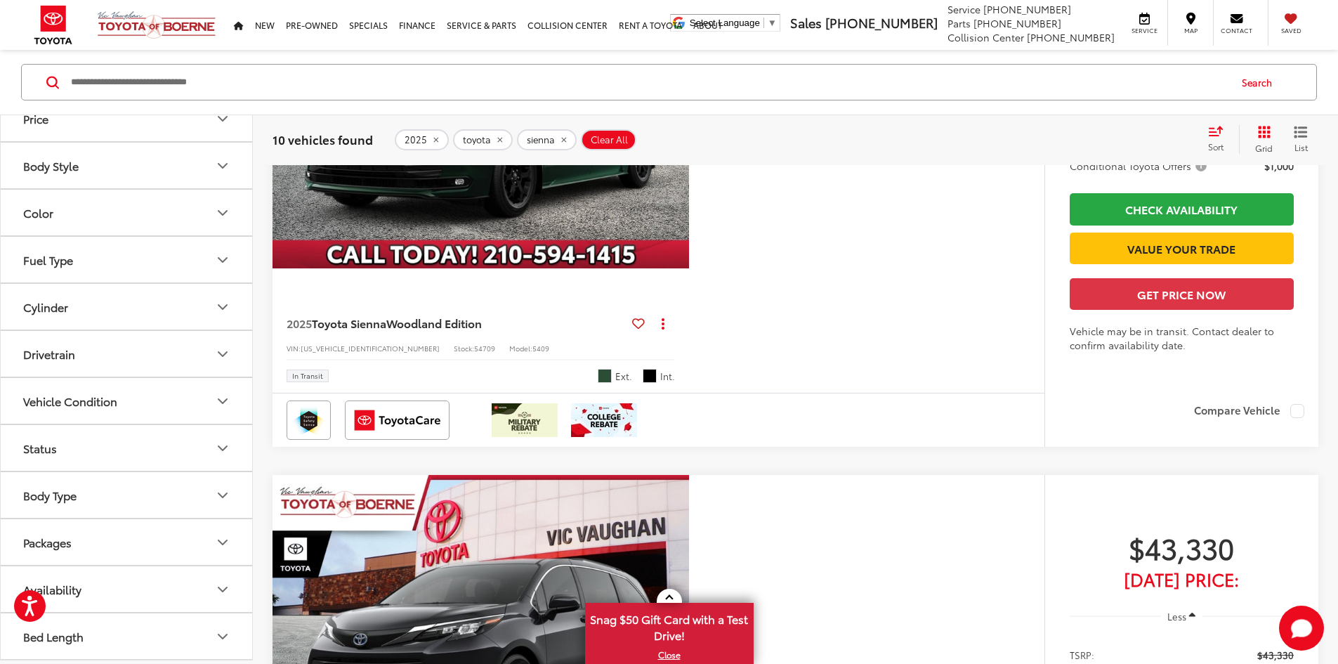
click at [211, 529] on button "Packages" at bounding box center [127, 542] width 253 height 46
click at [220, 544] on icon "Packages" at bounding box center [222, 542] width 17 height 17
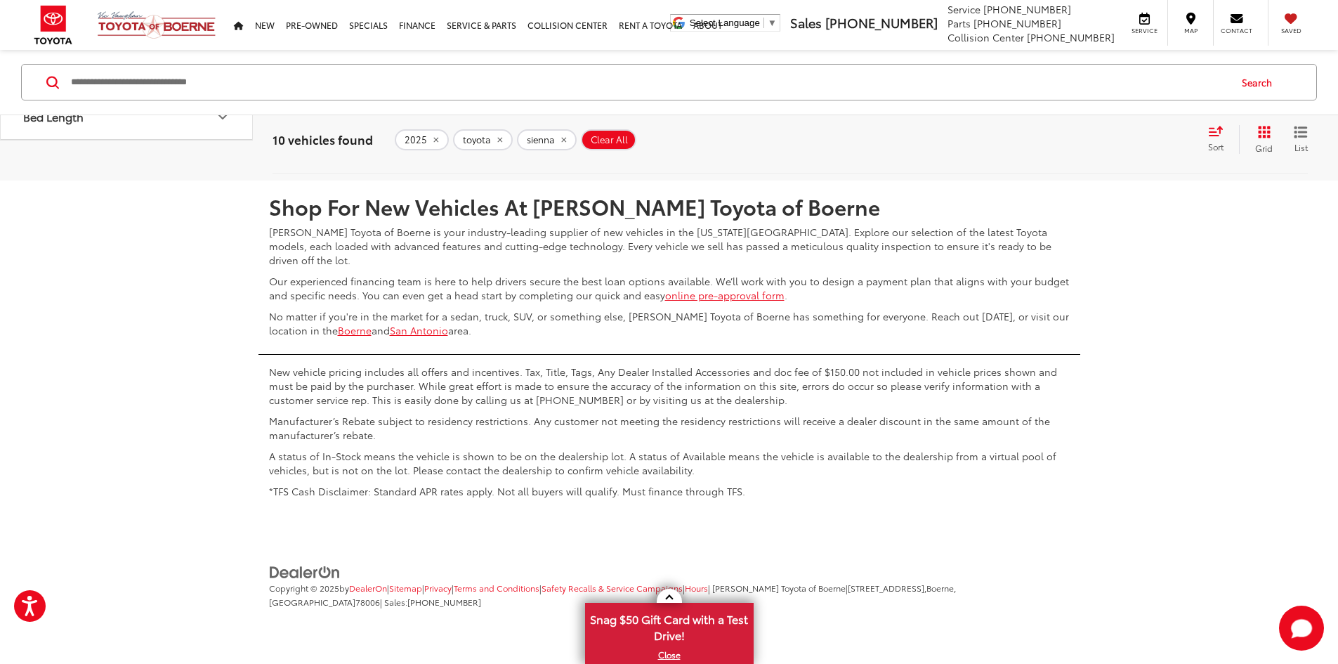
scroll to position [5351, 0]
